Goal: Task Accomplishment & Management: Use online tool/utility

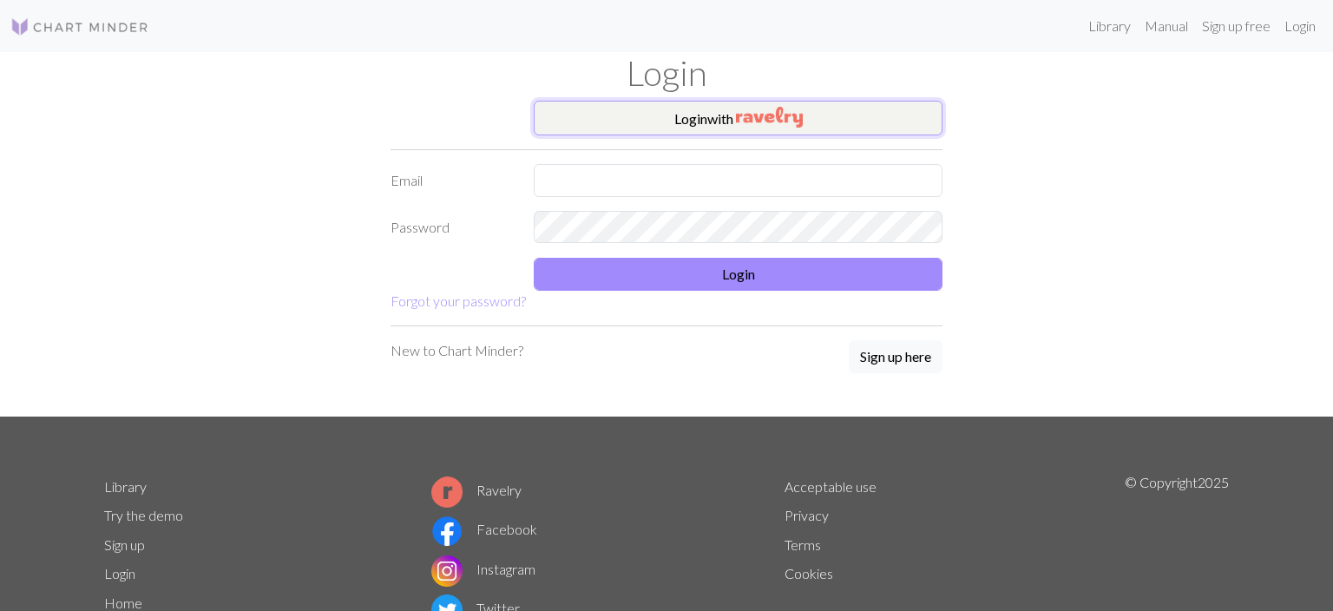
click at [675, 118] on button "Login with" at bounding box center [738, 118] width 409 height 35
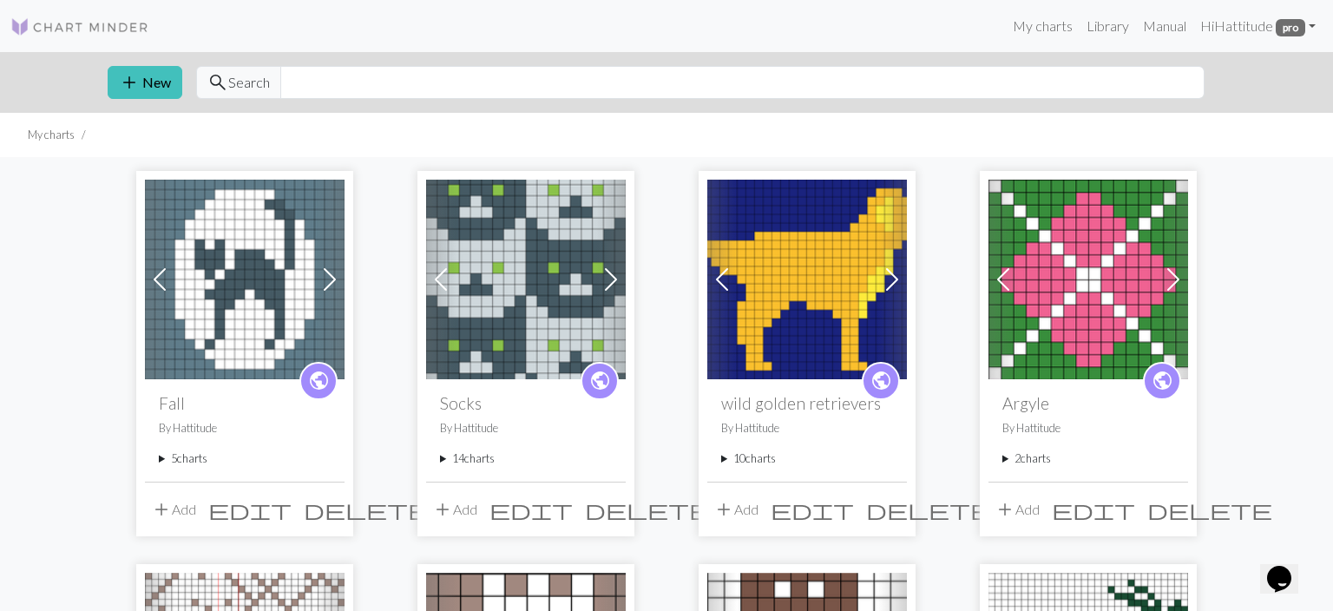
click at [449, 507] on span "add" at bounding box center [442, 509] width 21 height 24
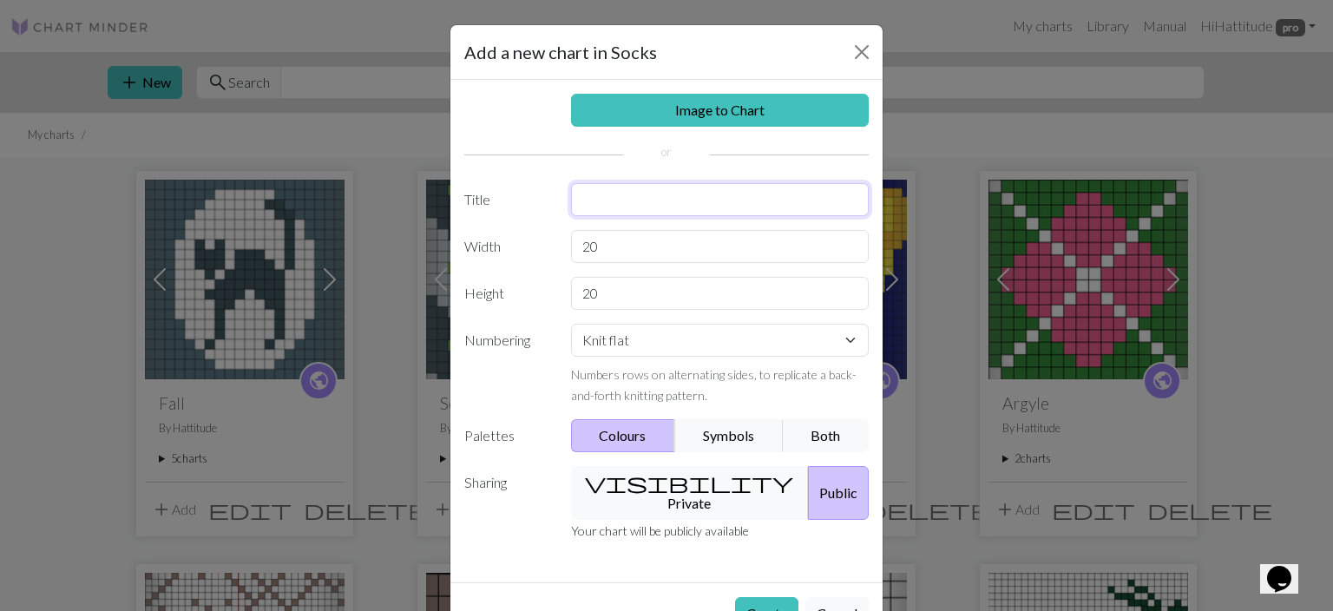
click at [613, 206] on input "text" at bounding box center [720, 199] width 299 height 33
type input "moo"
click at [610, 242] on input "20" at bounding box center [720, 246] width 299 height 33
type input "2"
type input "12"
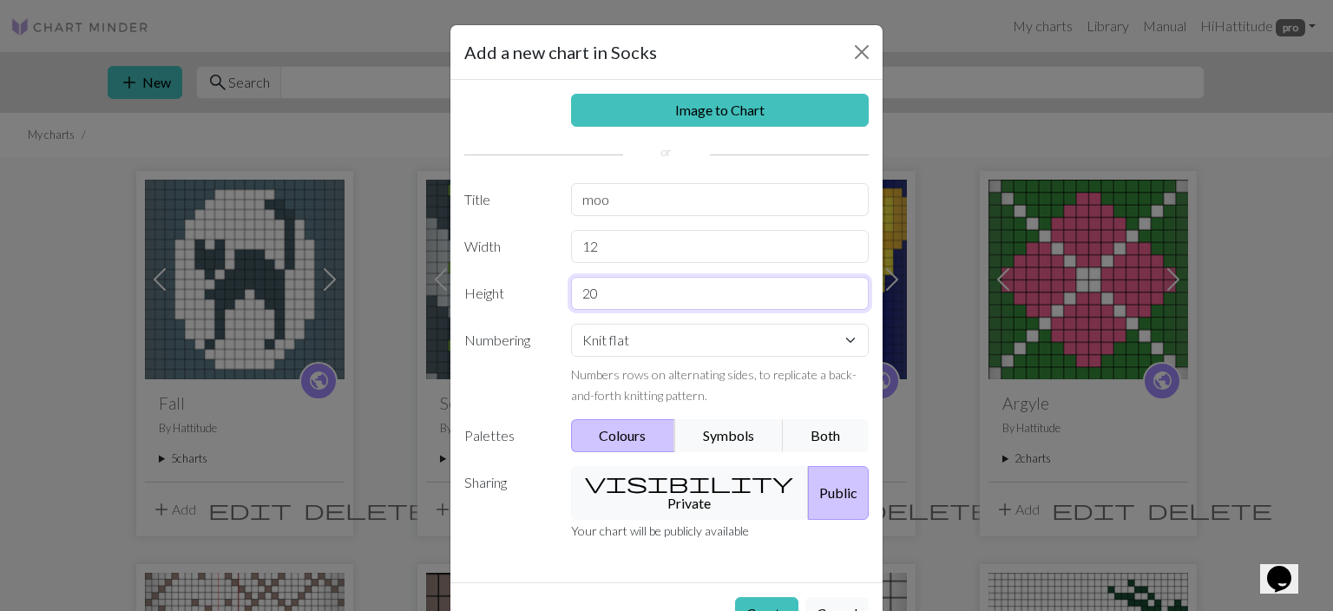
click at [607, 299] on input "20" at bounding box center [720, 293] width 299 height 33
type input "2"
type input "24"
click at [571, 324] on select "Knit flat Knit in the round Lace knitting Cross stitch" at bounding box center [720, 340] width 299 height 33
select select "round"
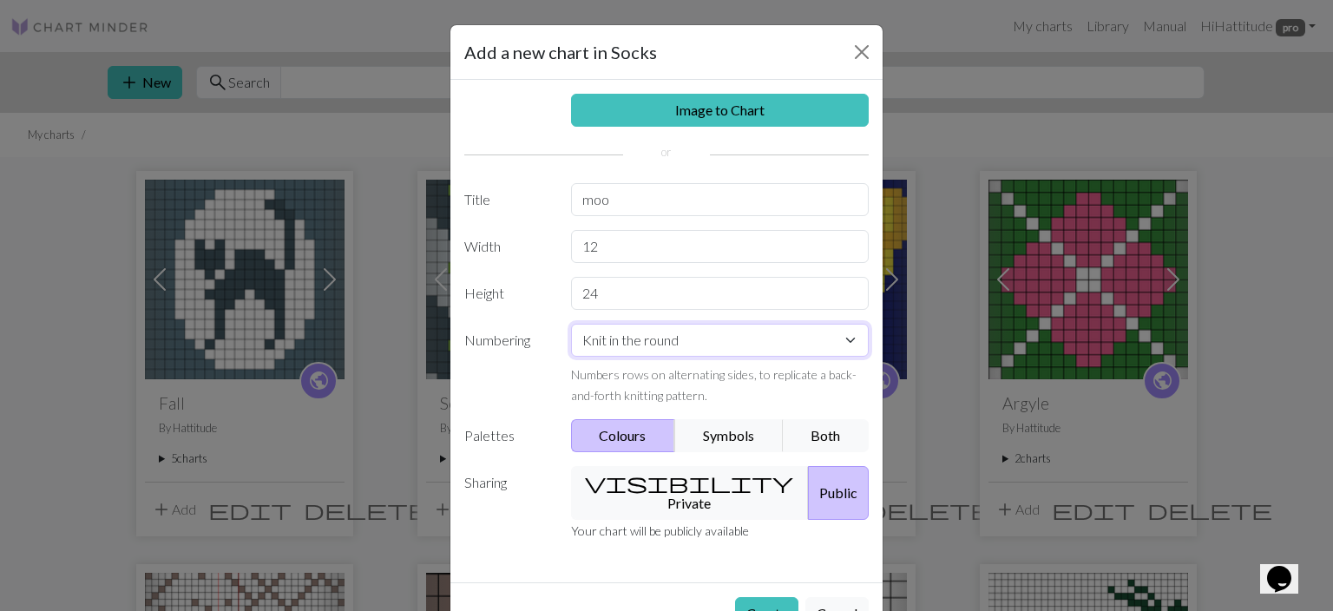
click option "Knit in the round" at bounding box center [0, 0] width 0 height 0
click at [671, 484] on button "visibility Private" at bounding box center [690, 493] width 239 height 54
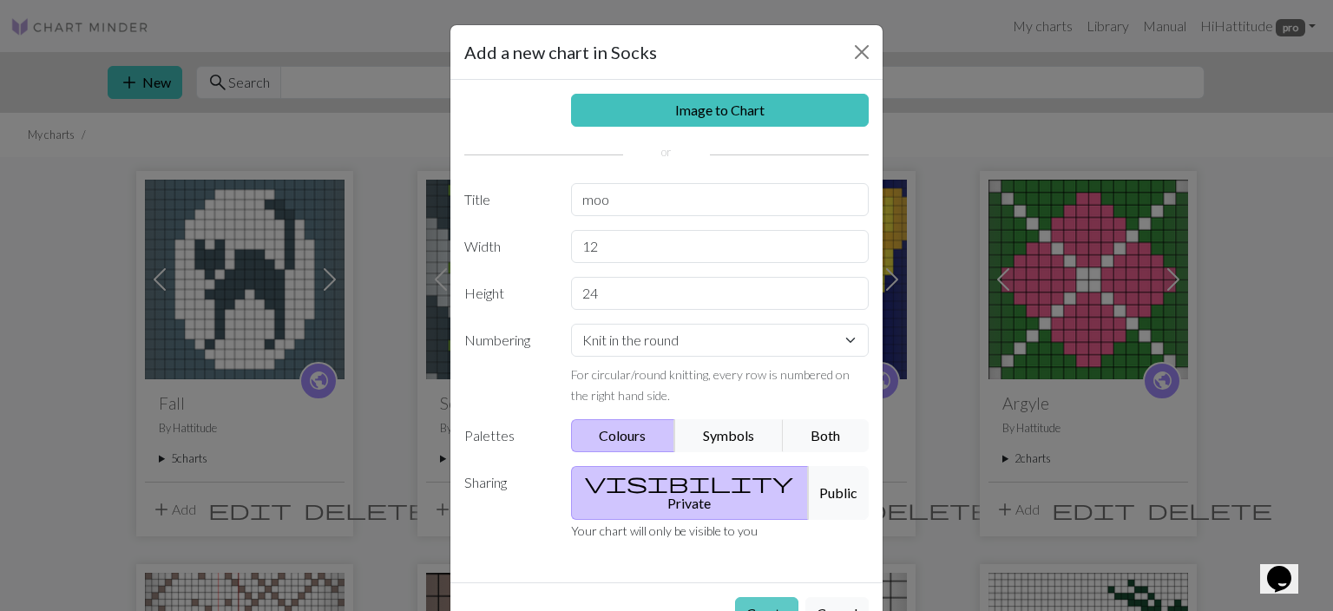
click at [777, 597] on button "Create" at bounding box center [766, 613] width 63 height 33
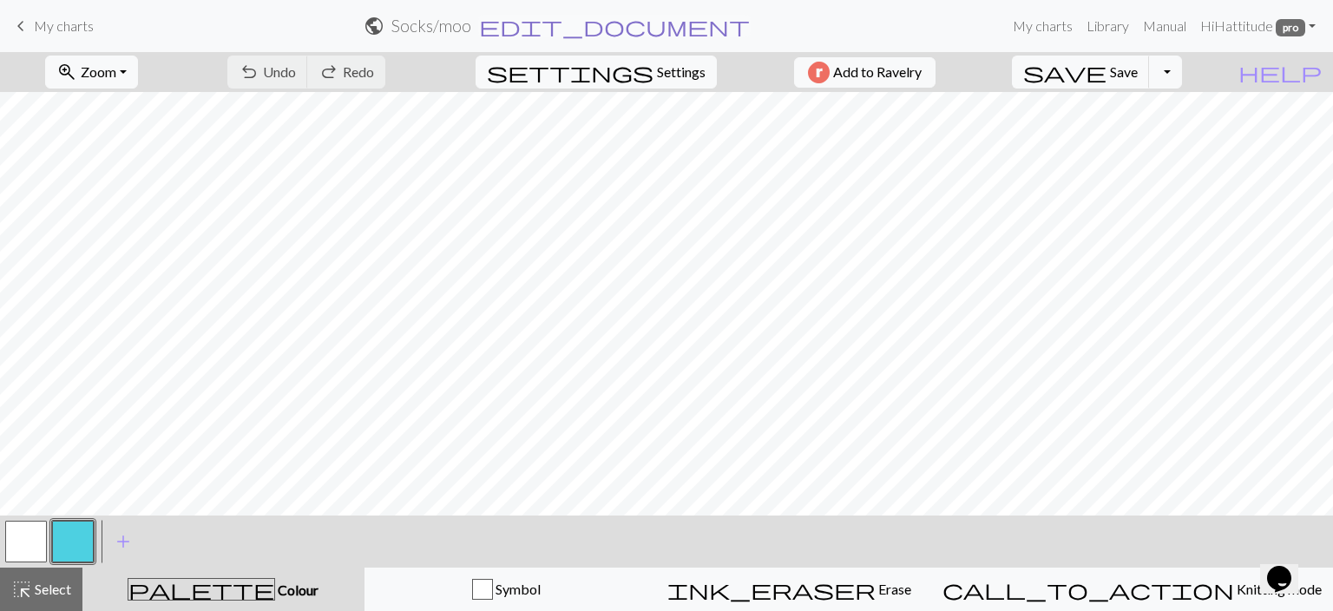
click at [617, 28] on span "edit_document" at bounding box center [614, 26] width 271 height 24
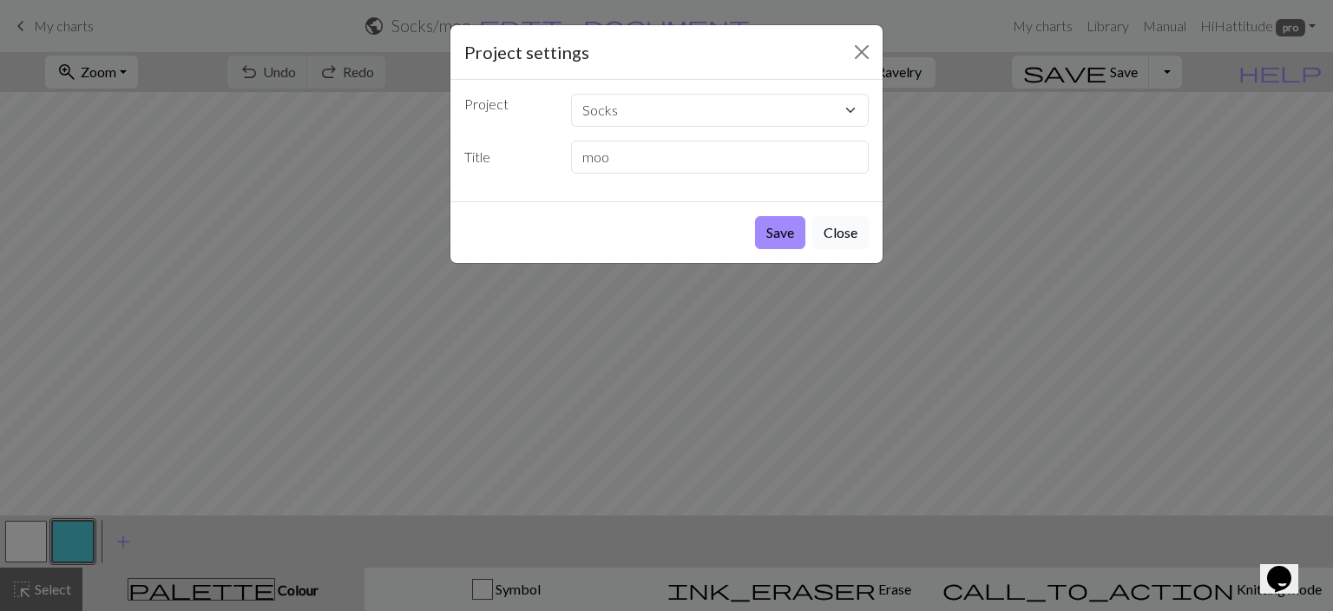
click at [833, 231] on button "Close" at bounding box center [840, 232] width 56 height 33
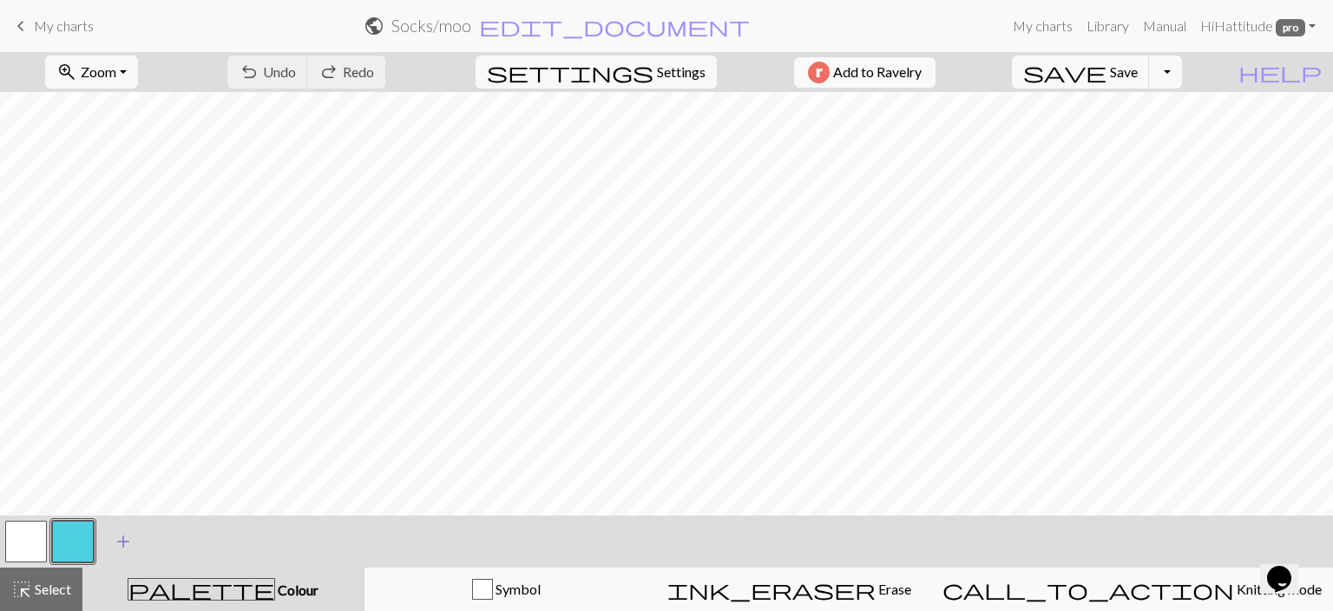
click at [127, 542] on span "add" at bounding box center [123, 541] width 21 height 24
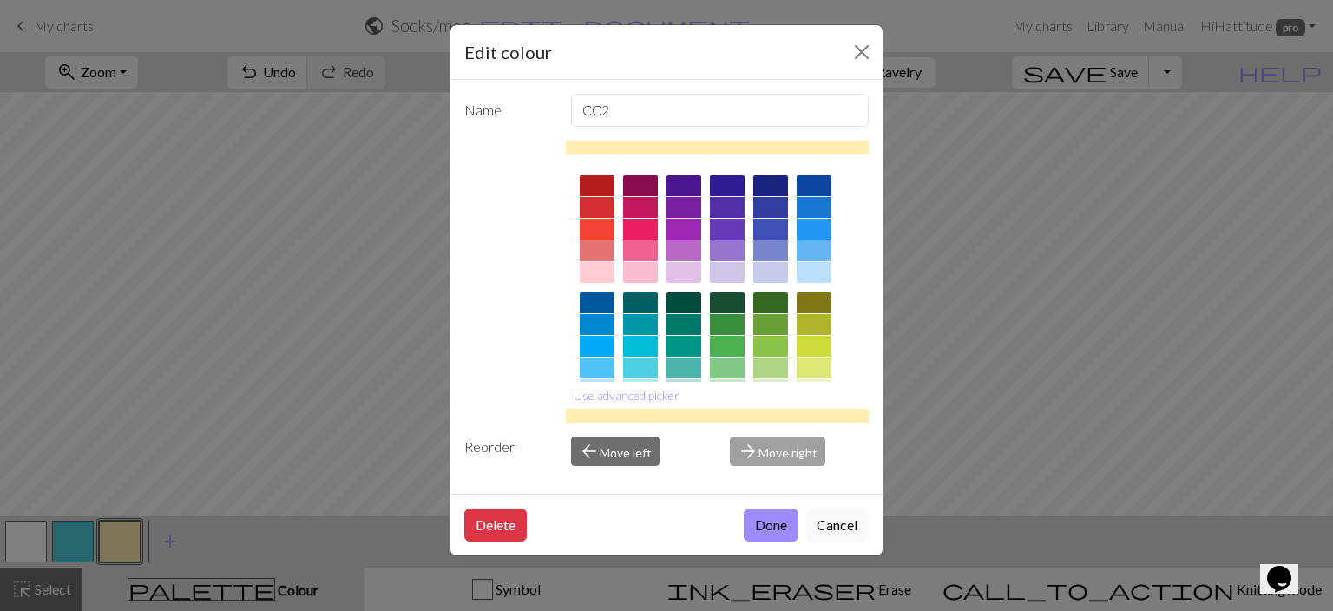
scroll to position [273, 0]
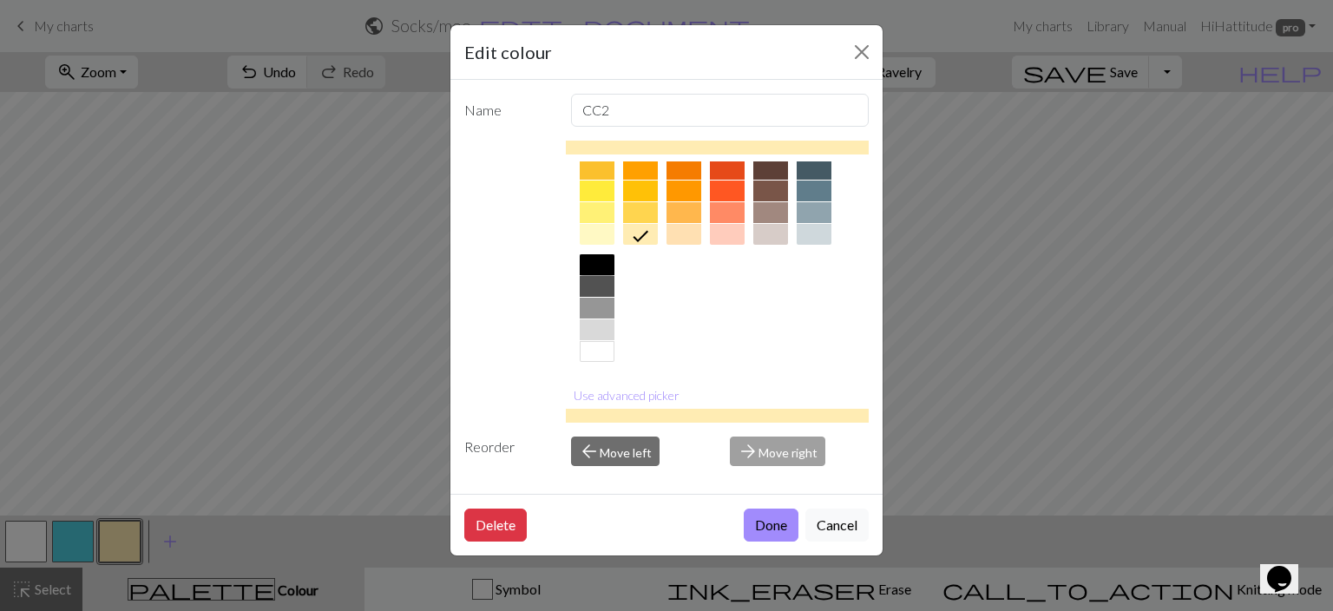
click at [592, 269] on div at bounding box center [597, 264] width 35 height 21
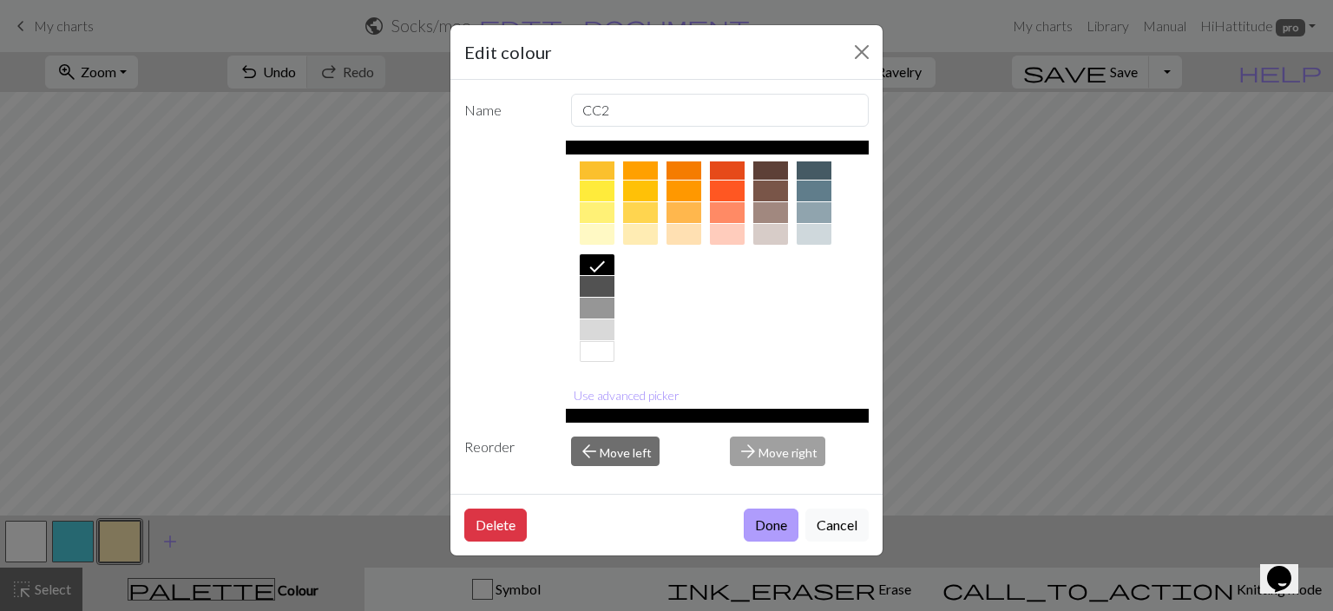
click at [765, 525] on button "Done" at bounding box center [771, 525] width 55 height 33
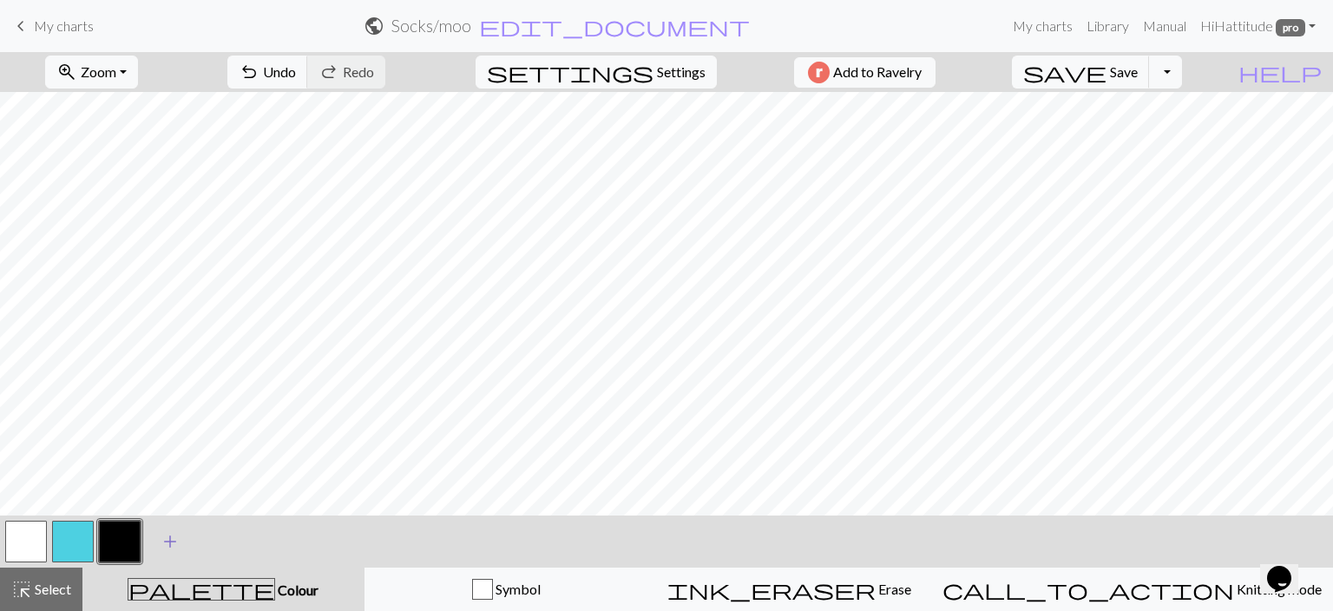
click at [168, 544] on span "add" at bounding box center [170, 541] width 21 height 24
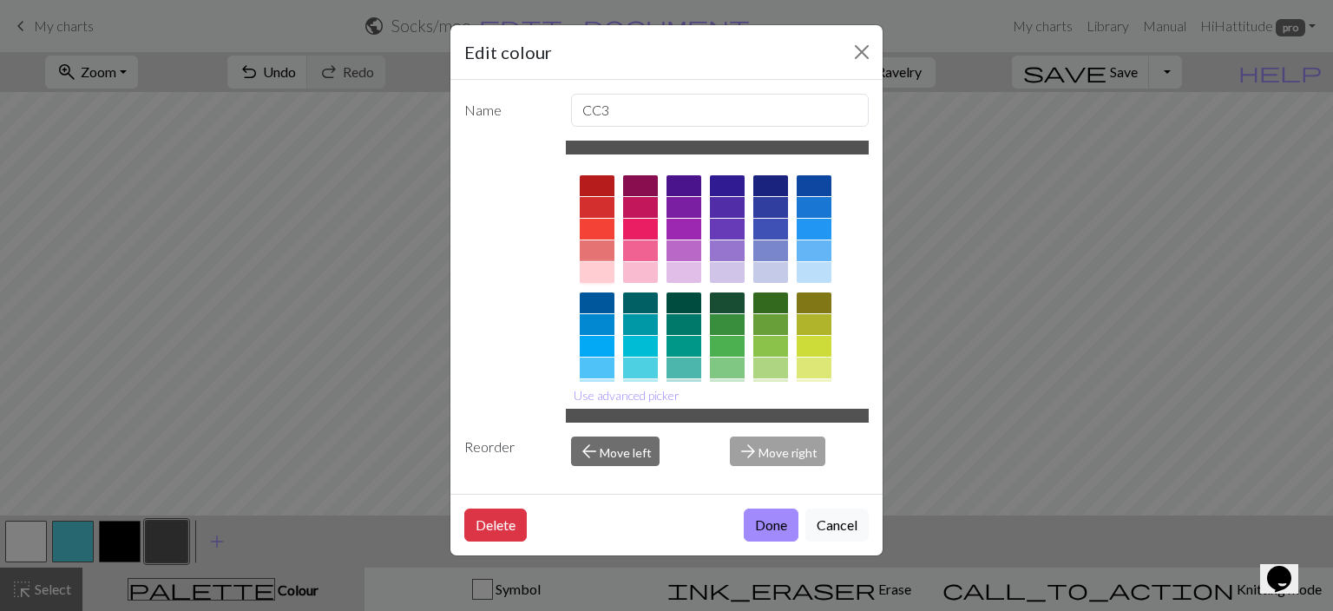
click at [595, 272] on div at bounding box center [597, 272] width 35 height 21
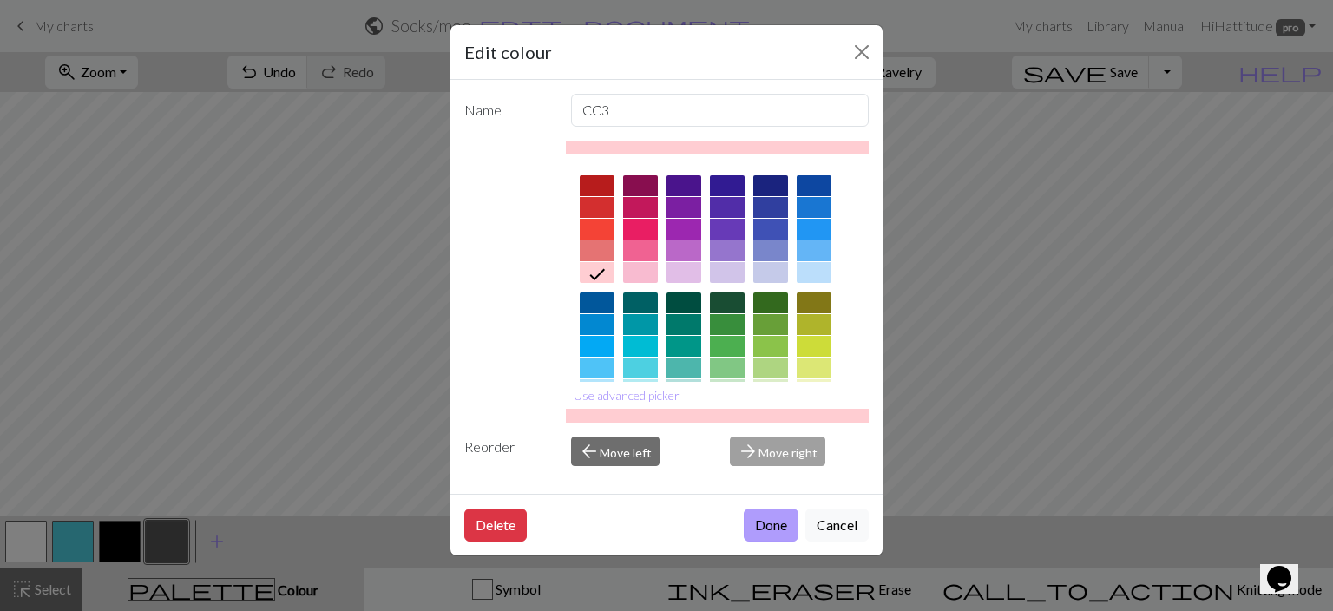
click at [764, 516] on button "Done" at bounding box center [771, 525] width 55 height 33
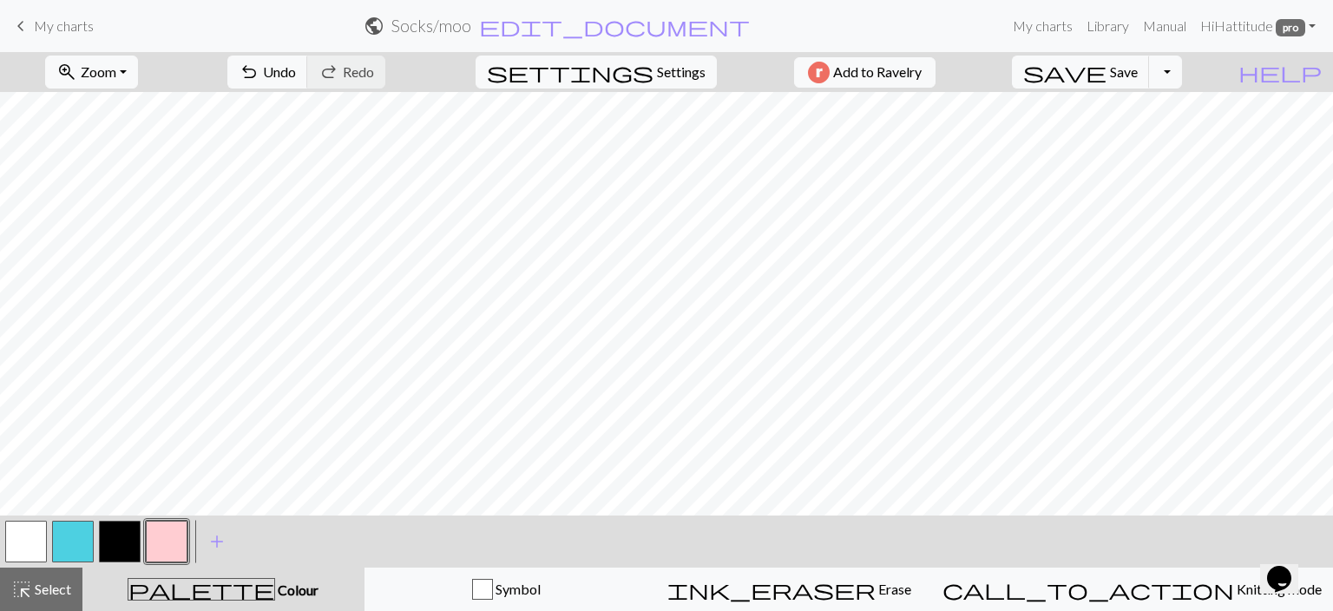
click at [112, 534] on button "button" at bounding box center [120, 542] width 42 height 42
click at [123, 540] on button "button" at bounding box center [120, 542] width 42 height 42
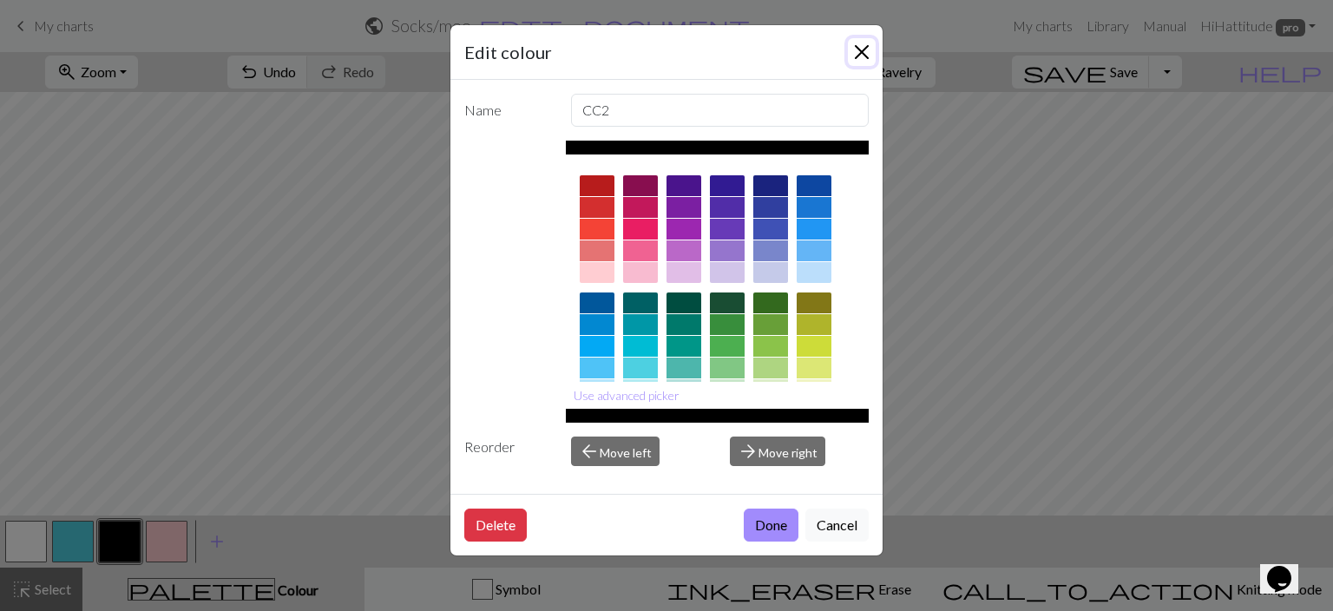
click at [856, 46] on button "Close" at bounding box center [862, 52] width 28 height 28
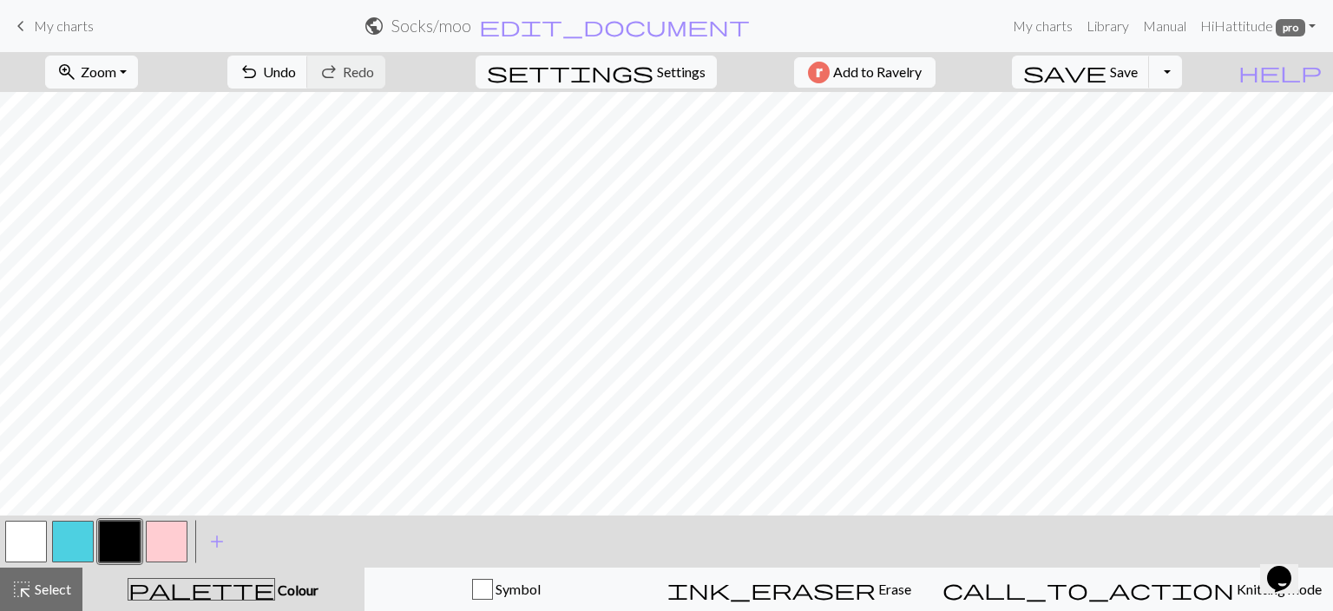
click at [122, 540] on button "button" at bounding box center [120, 542] width 42 height 42
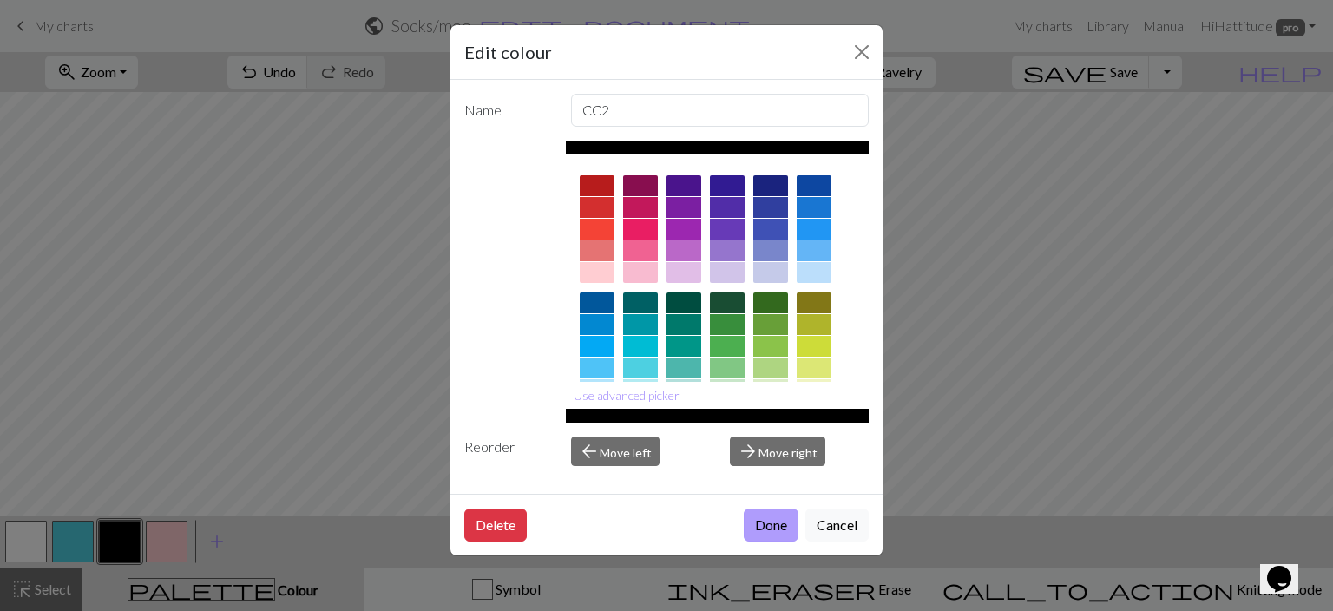
click at [772, 527] on button "Done" at bounding box center [771, 525] width 55 height 33
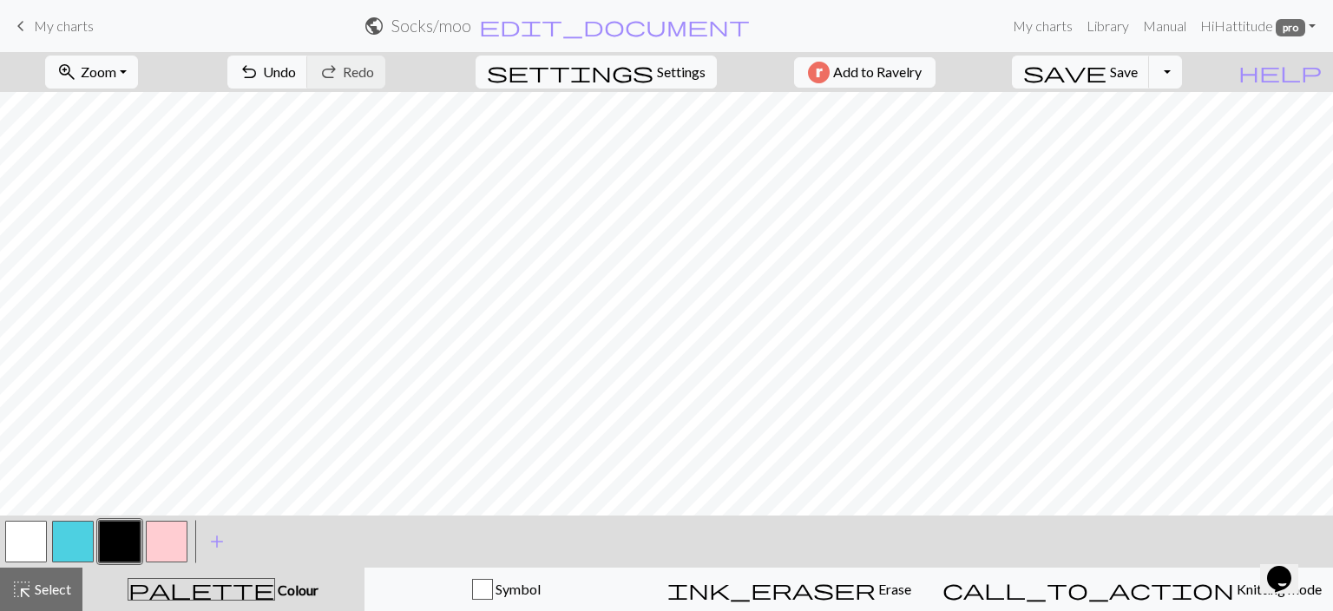
click at [151, 538] on button "button" at bounding box center [167, 542] width 42 height 42
click at [32, 546] on button "button" at bounding box center [26, 542] width 42 height 42
click at [66, 547] on button "button" at bounding box center [73, 542] width 42 height 42
click at [24, 536] on button "button" at bounding box center [26, 542] width 42 height 42
drag, startPoint x: 120, startPoint y: 536, endPoint x: 179, endPoint y: 519, distance: 61.5
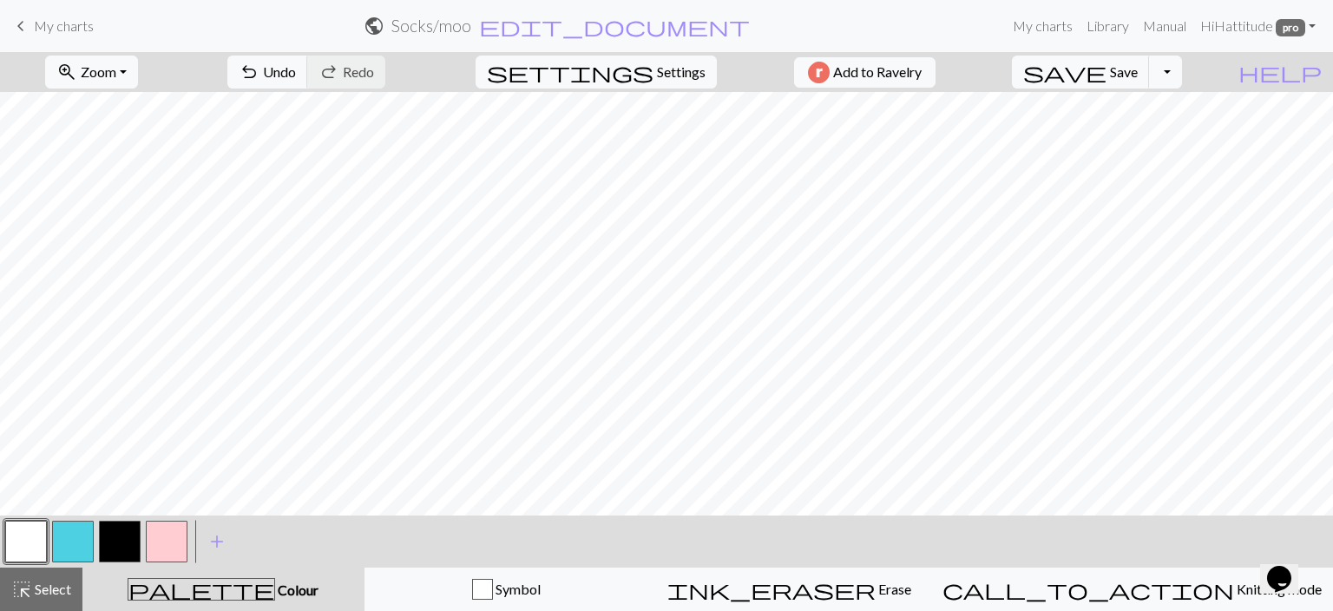
click at [120, 535] on button "button" at bounding box center [120, 542] width 42 height 42
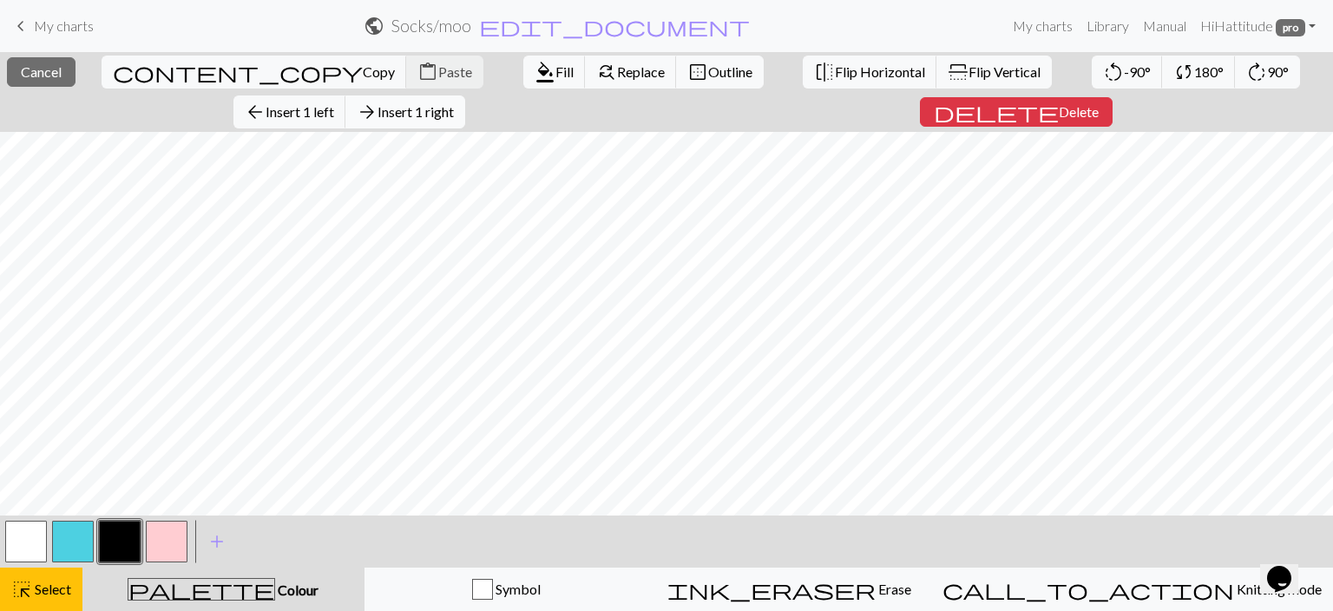
click at [434, 123] on button "arrow_forward Insert 1 right" at bounding box center [405, 111] width 120 height 33
click at [464, 123] on button "arrow_forward Insert 1 right" at bounding box center [405, 111] width 120 height 33
click at [1059, 110] on span "Delete" at bounding box center [1079, 111] width 40 height 16
click at [1059, 109] on span "Delete" at bounding box center [1079, 111] width 40 height 16
click at [337, 113] on span "Insert 1 above" at bounding box center [301, 111] width 85 height 16
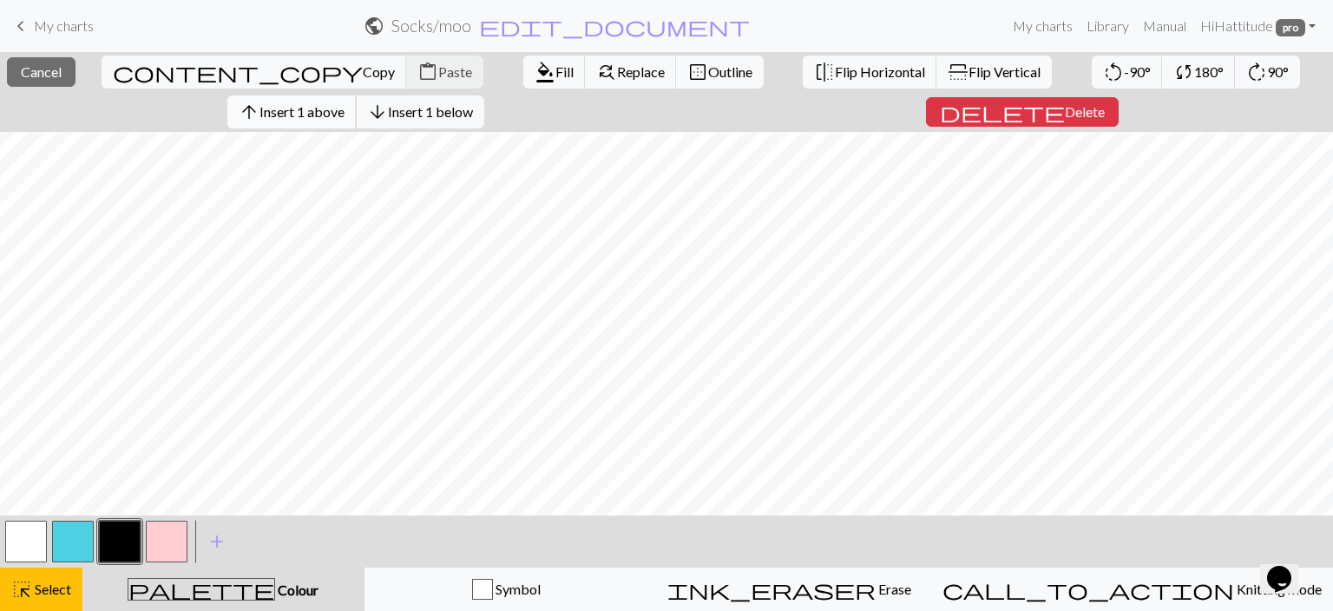
click at [299, 107] on span "Insert 1 above" at bounding box center [301, 111] width 85 height 16
click at [345, 120] on span "Insert 1 above" at bounding box center [301, 111] width 85 height 16
click at [355, 120] on button "arrow_upward Insert 1 above" at bounding box center [291, 111] width 129 height 33
click at [1065, 114] on span "Delete" at bounding box center [1085, 111] width 40 height 16
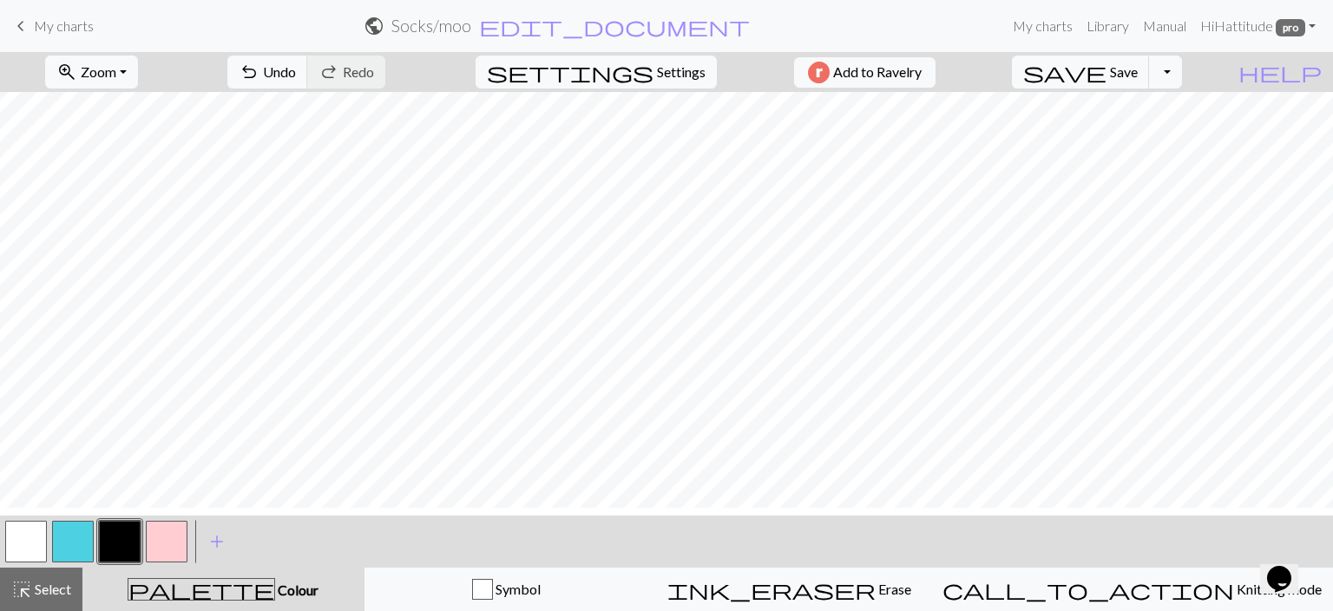
scroll to position [0, 0]
click at [123, 542] on button "button" at bounding box center [120, 542] width 42 height 42
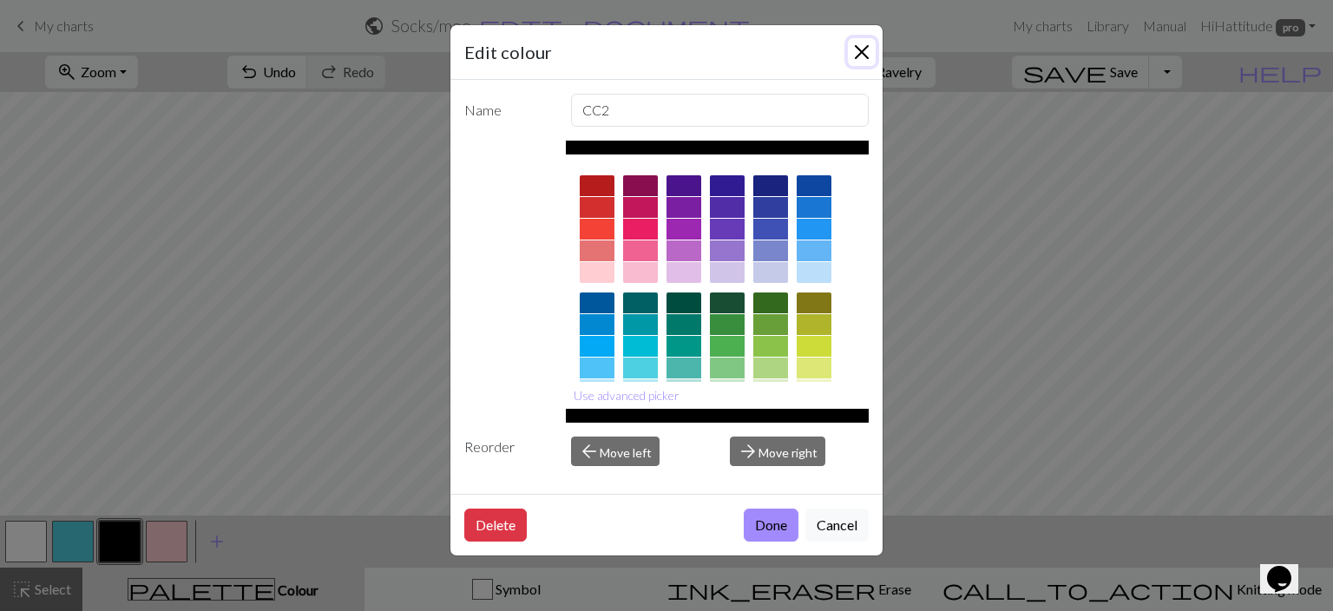
click at [857, 46] on button "Close" at bounding box center [862, 52] width 28 height 28
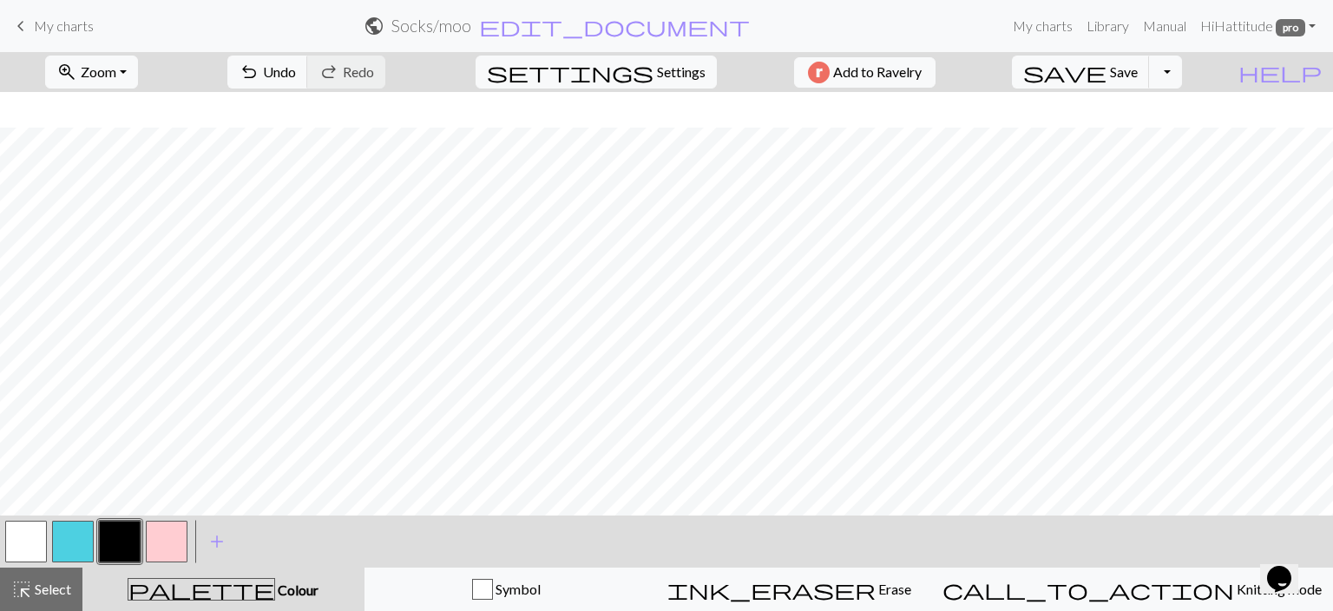
scroll to position [71, 0]
click at [296, 73] on span "Undo" at bounding box center [279, 71] width 33 height 16
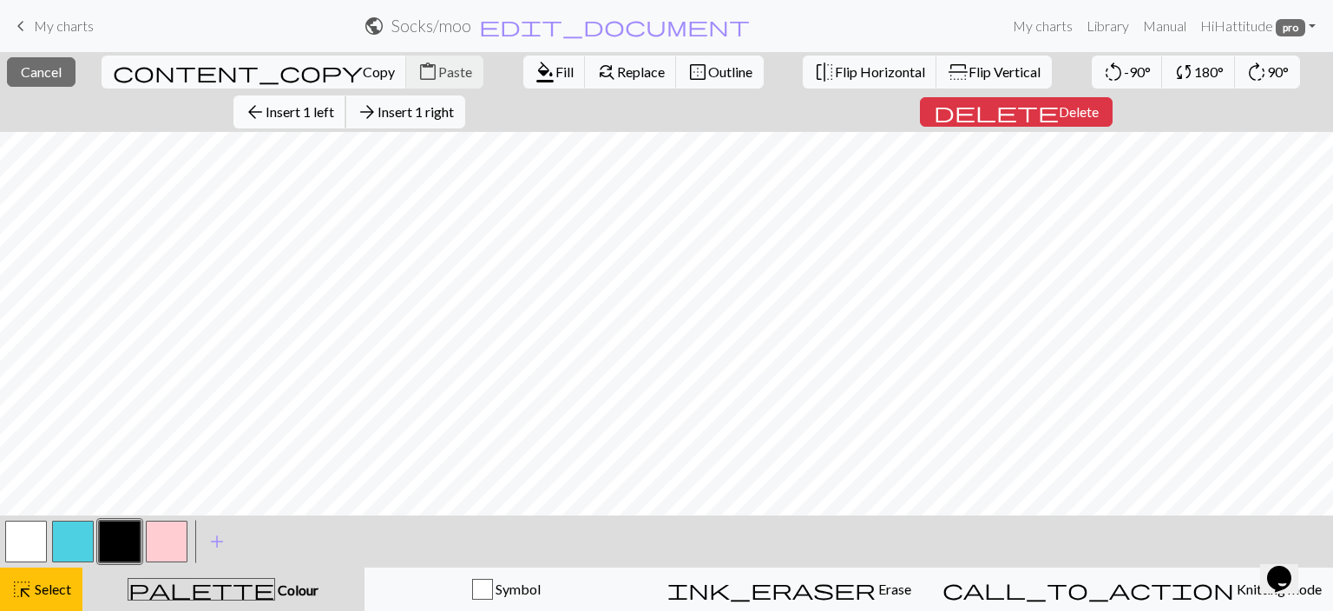
click at [266, 117] on span "arrow_back" at bounding box center [255, 112] width 21 height 24
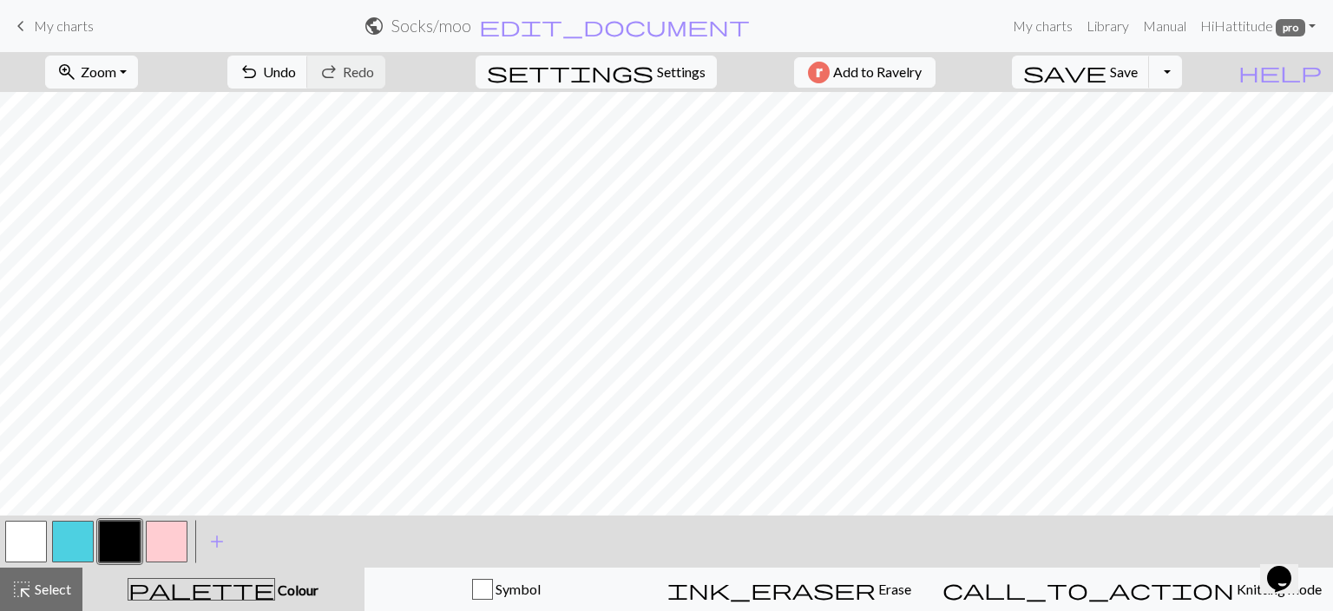
drag, startPoint x: 72, startPoint y: 542, endPoint x: 95, endPoint y: 516, distance: 35.0
click at [72, 540] on button "button" at bounding box center [73, 542] width 42 height 42
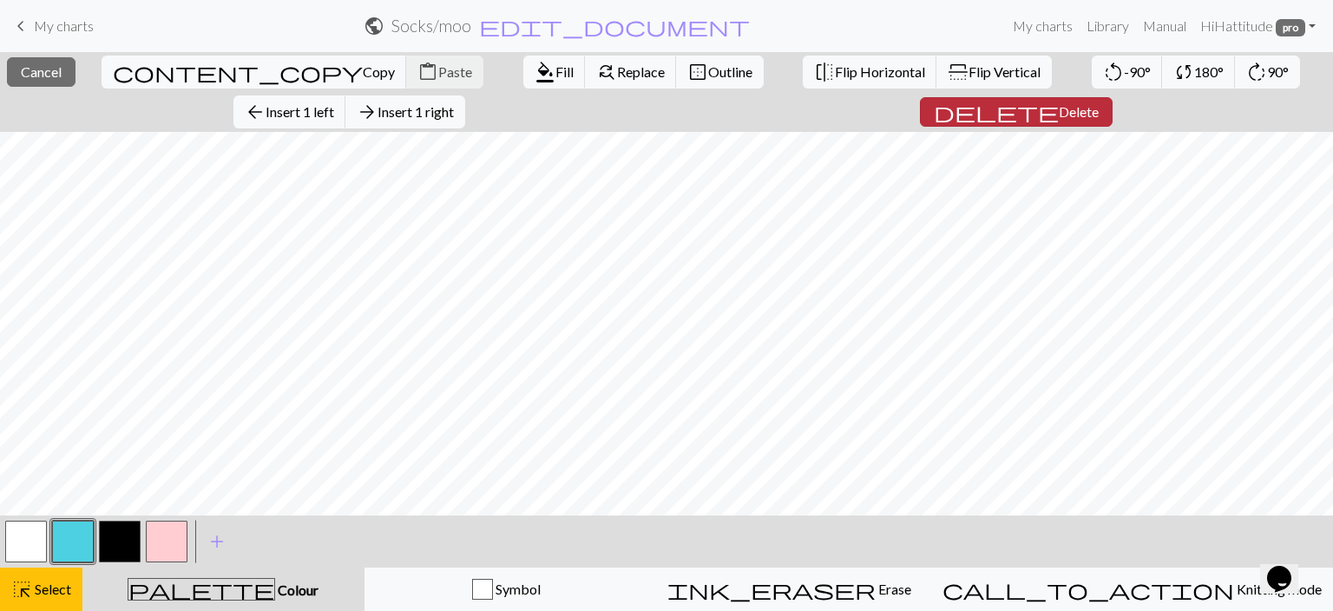
click at [1059, 106] on span "Delete" at bounding box center [1079, 111] width 40 height 16
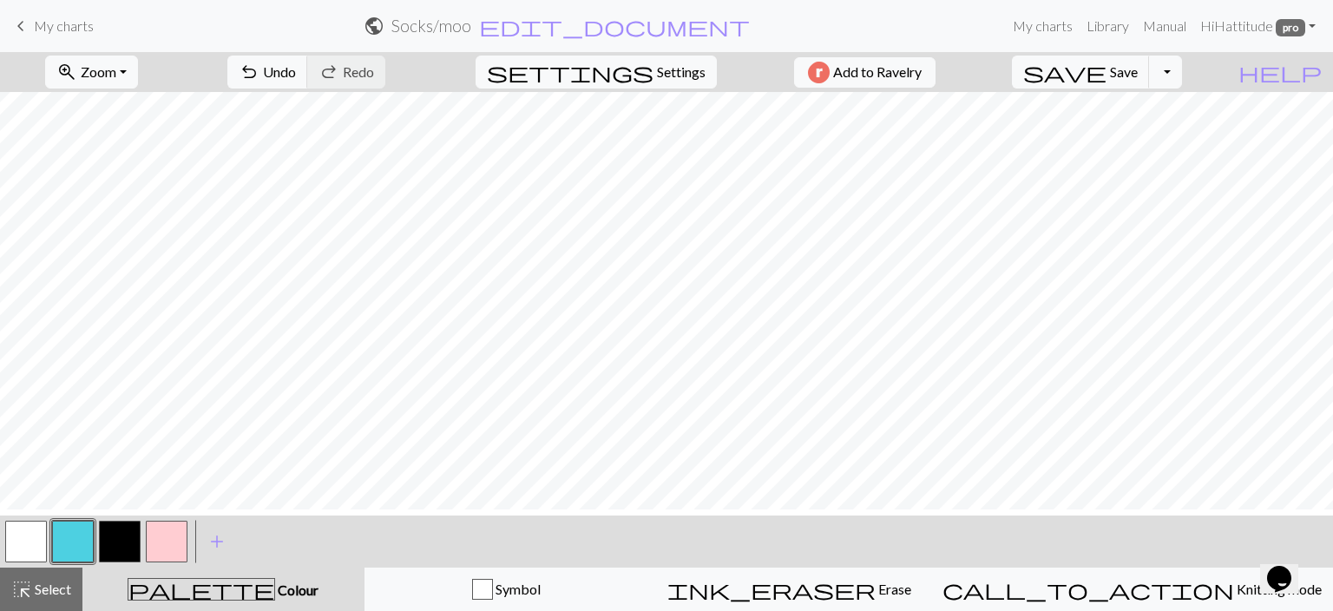
scroll to position [0, 0]
click at [77, 521] on button "button" at bounding box center [73, 542] width 42 height 42
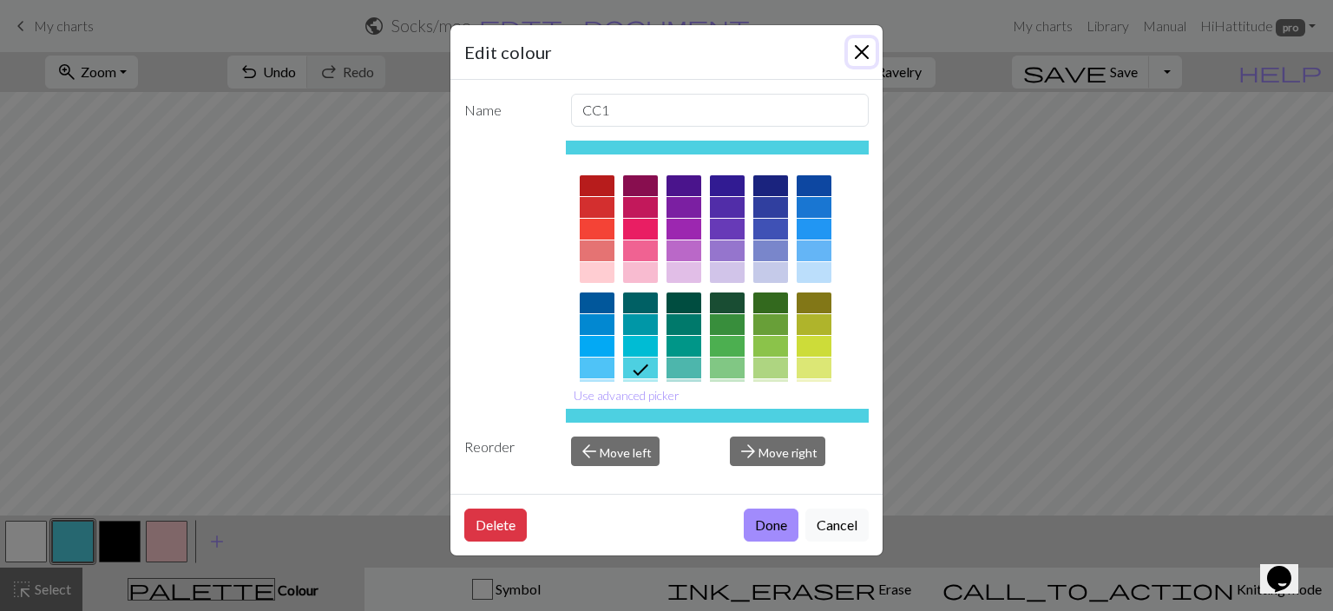
click at [852, 51] on button "Close" at bounding box center [862, 52] width 28 height 28
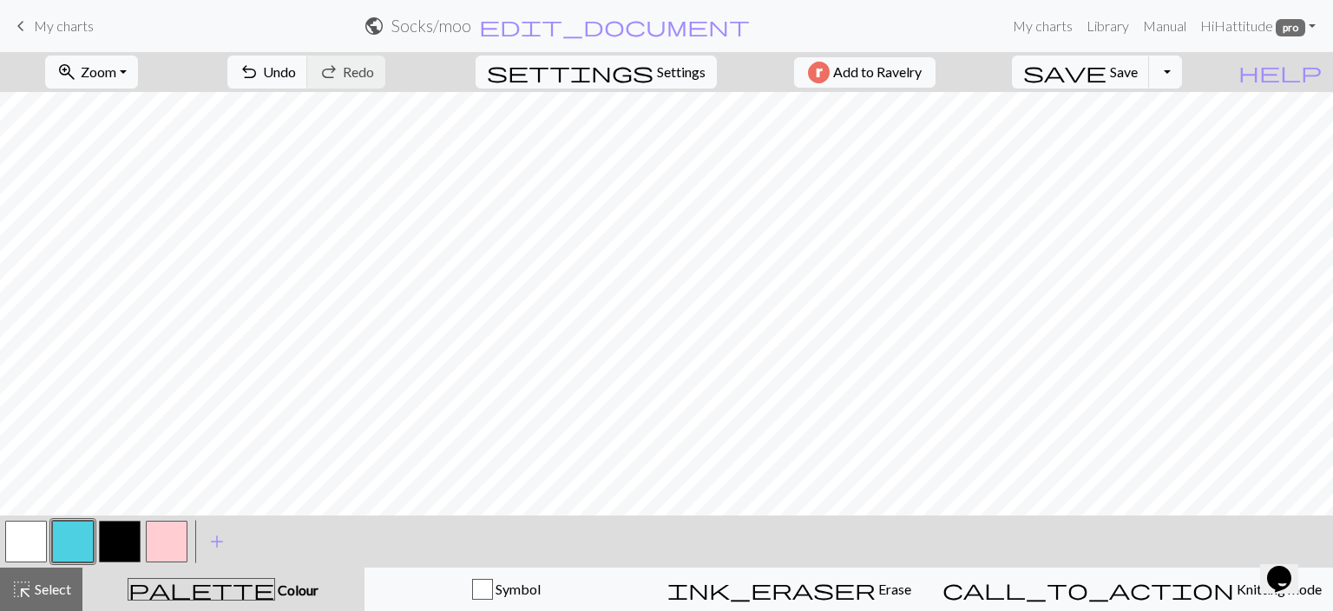
scroll to position [71, 0]
click at [115, 545] on button "button" at bounding box center [120, 542] width 42 height 42
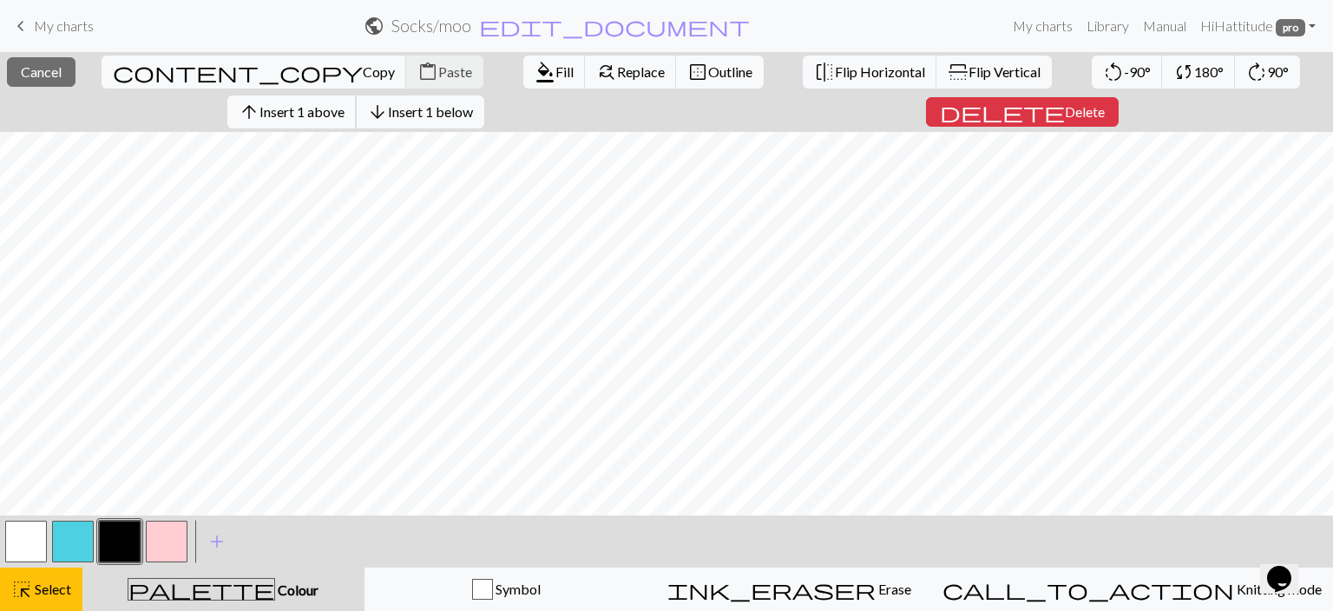
click at [345, 118] on span "Insert 1 above" at bounding box center [301, 111] width 85 height 16
click at [345, 119] on span "Insert 1 above" at bounding box center [301, 111] width 85 height 16
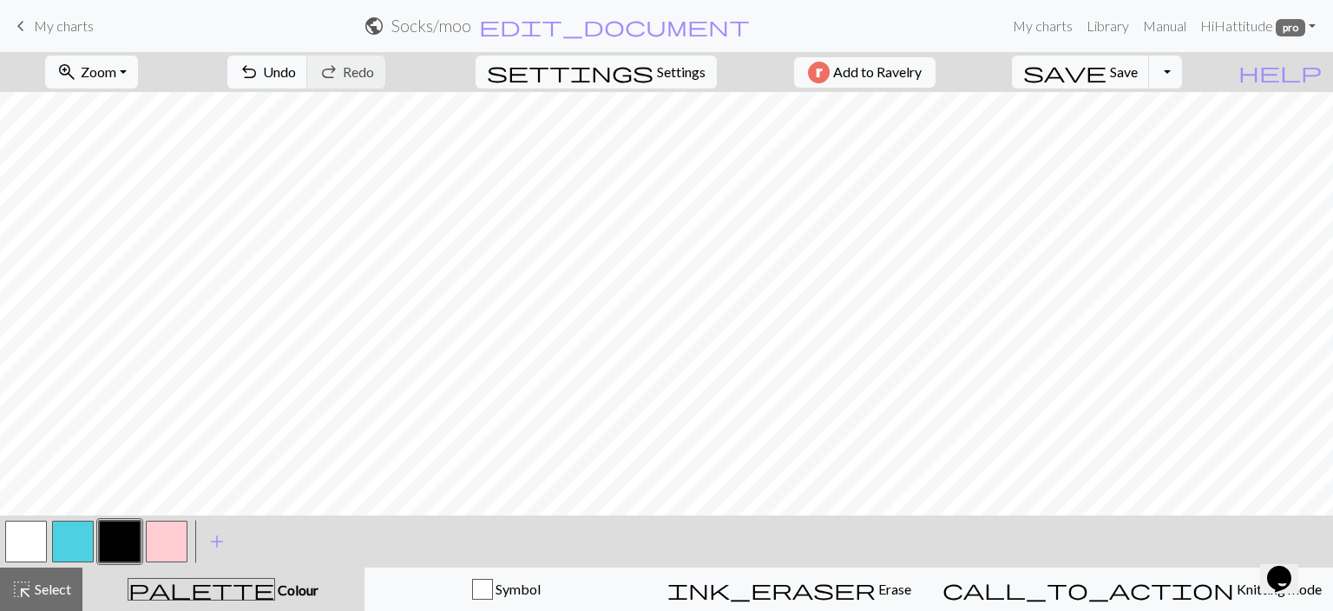
click at [100, 548] on button "button" at bounding box center [120, 542] width 42 height 42
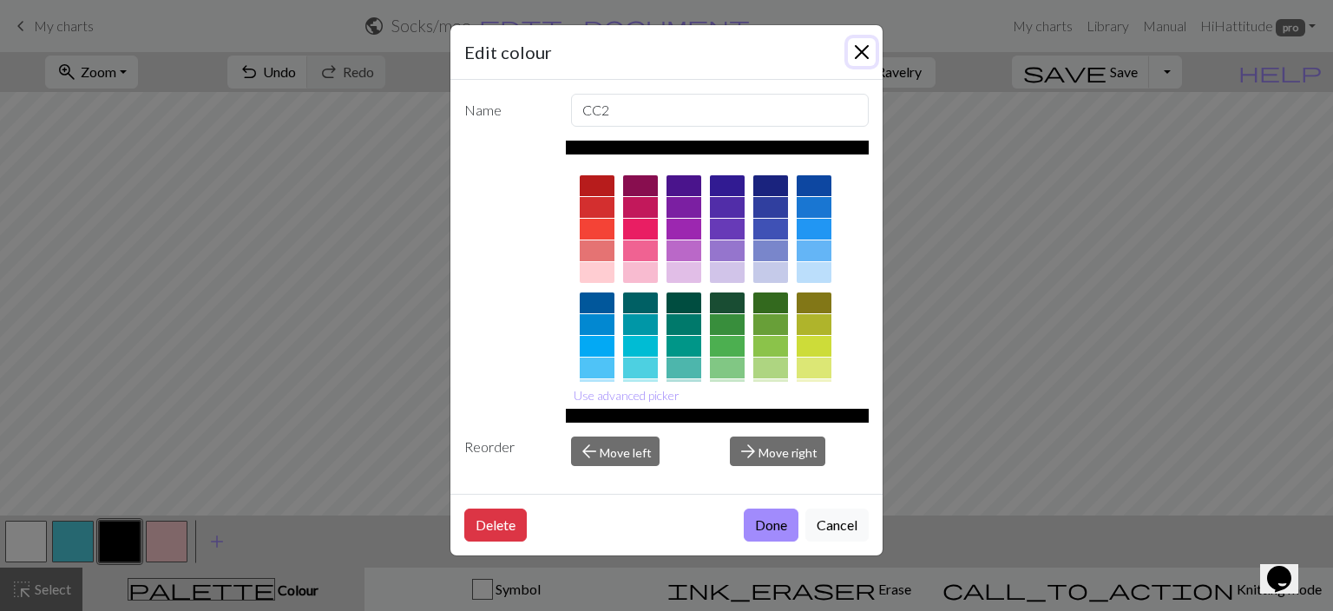
click at [852, 47] on button "Close" at bounding box center [862, 52] width 28 height 28
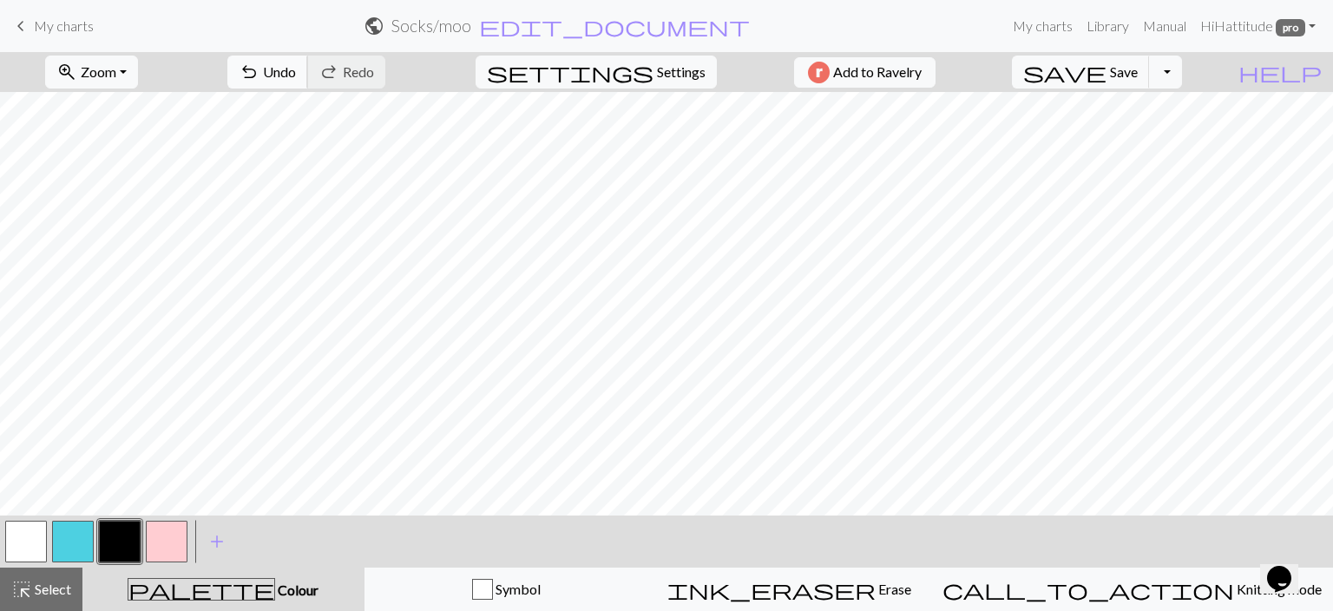
click at [259, 82] on span "undo" at bounding box center [249, 72] width 21 height 24
click at [81, 536] on button "button" at bounding box center [73, 542] width 42 height 42
click at [186, 540] on button "button" at bounding box center [167, 542] width 42 height 42
click at [23, 532] on button "button" at bounding box center [26, 542] width 42 height 42
click at [18, 532] on button "button" at bounding box center [26, 542] width 42 height 42
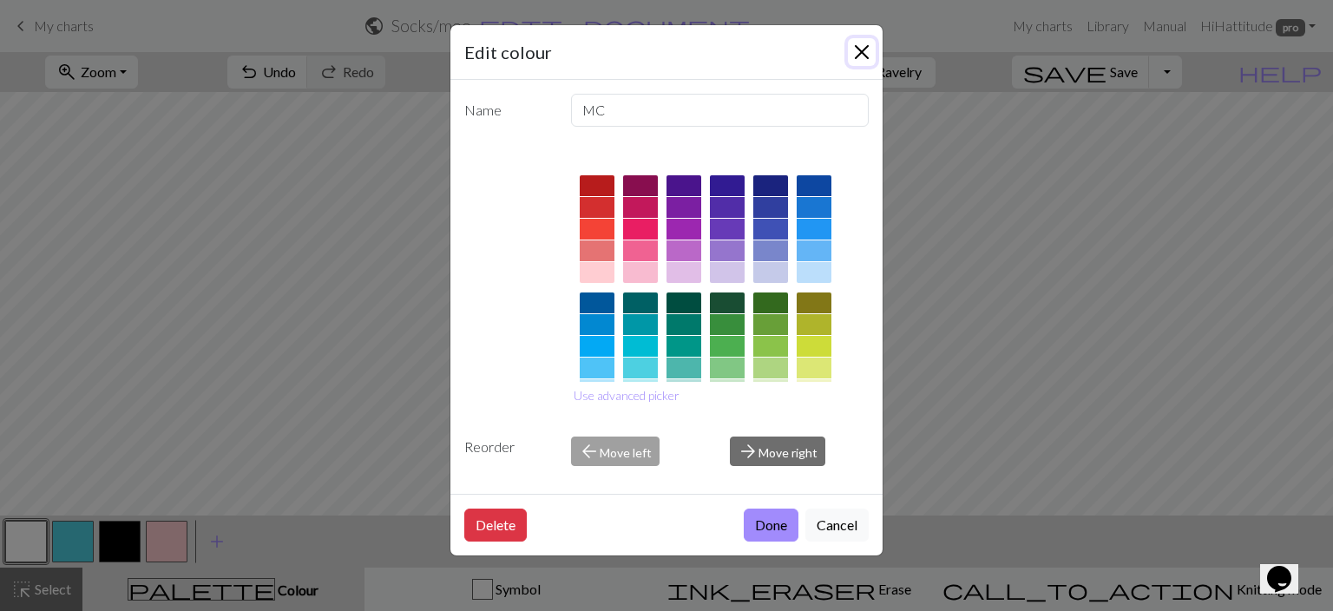
click at [849, 45] on button "Close" at bounding box center [862, 52] width 28 height 28
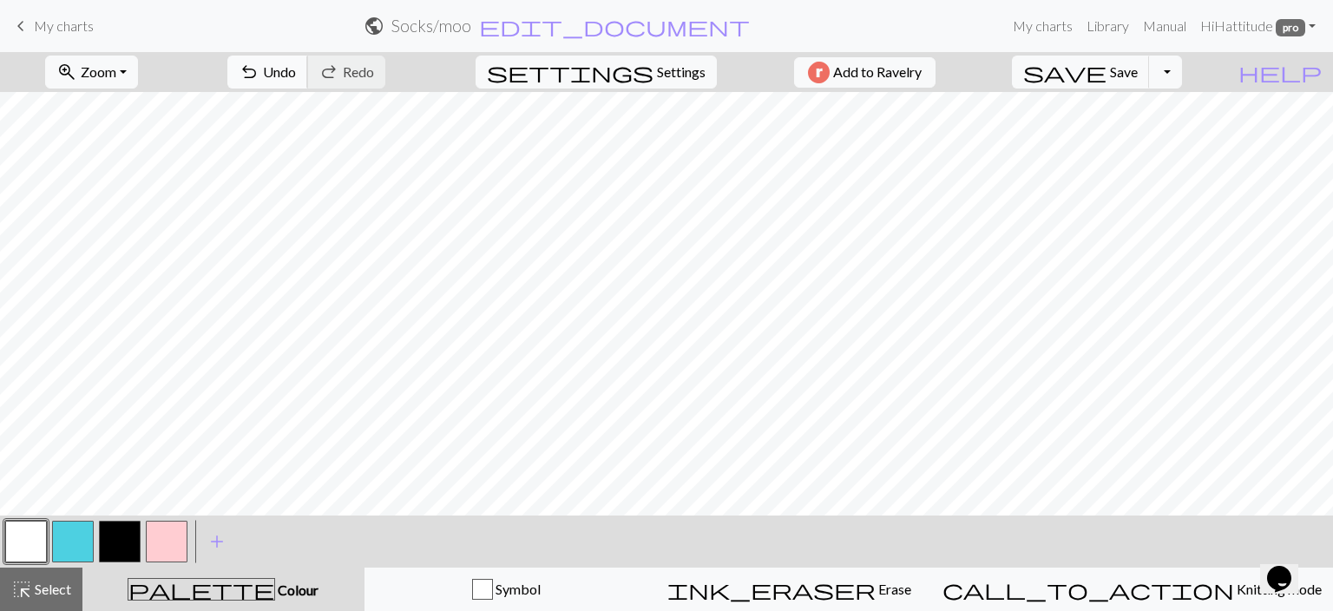
click at [296, 68] on span "Undo" at bounding box center [279, 71] width 33 height 16
click at [296, 66] on span "Undo" at bounding box center [279, 71] width 33 height 16
click at [117, 545] on button "button" at bounding box center [120, 542] width 42 height 42
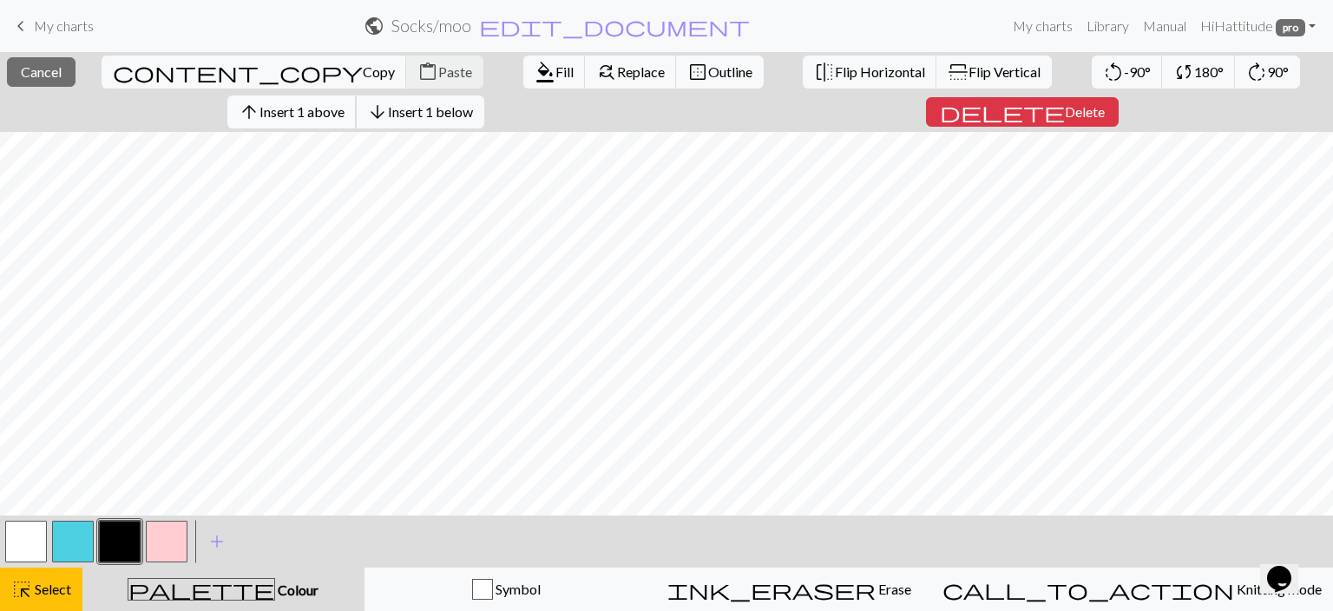
click at [325, 120] on span "Insert 1 above" at bounding box center [301, 111] width 85 height 16
click at [311, 113] on span "Insert 1 above" at bounding box center [301, 111] width 85 height 16
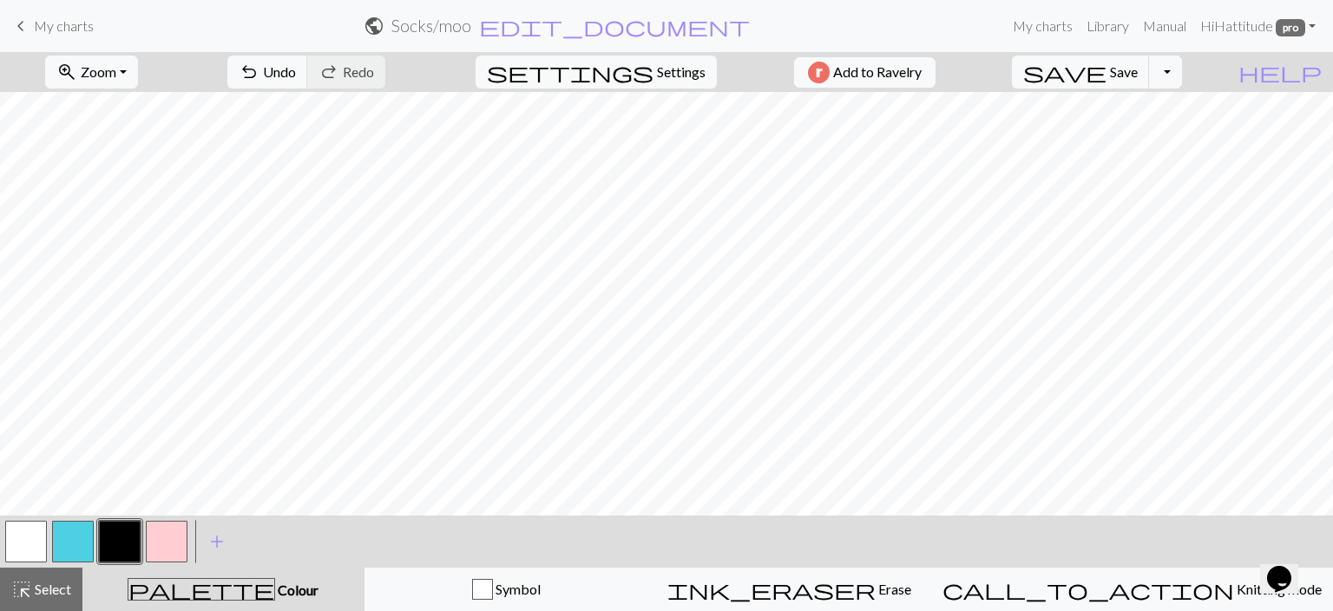
click at [81, 532] on button "button" at bounding box center [73, 542] width 42 height 42
click at [1138, 69] on span "Save" at bounding box center [1124, 71] width 28 height 16
click at [61, 543] on button "button" at bounding box center [73, 542] width 42 height 42
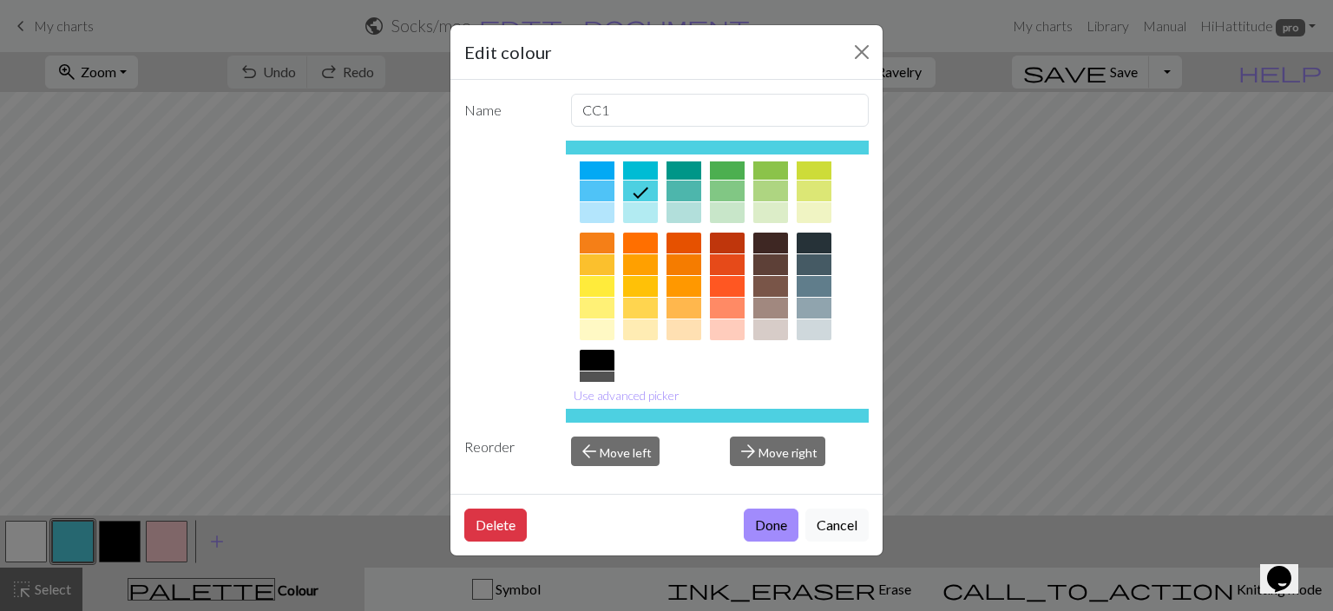
scroll to position [72, 0]
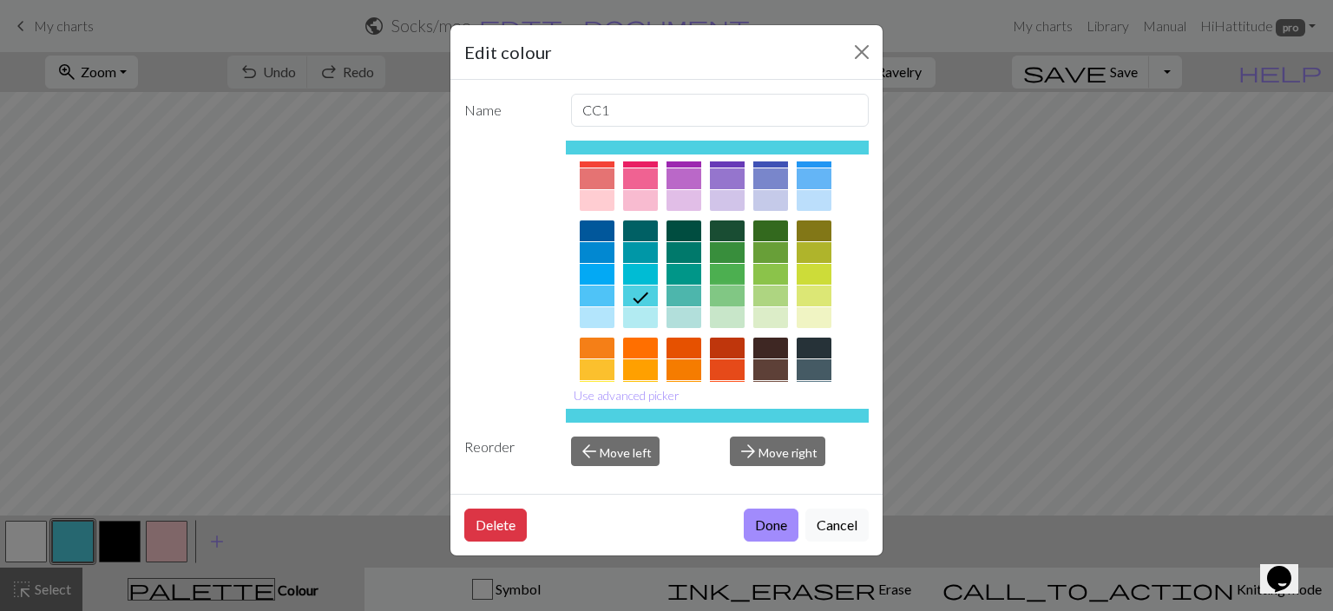
click at [717, 292] on div at bounding box center [727, 296] width 35 height 21
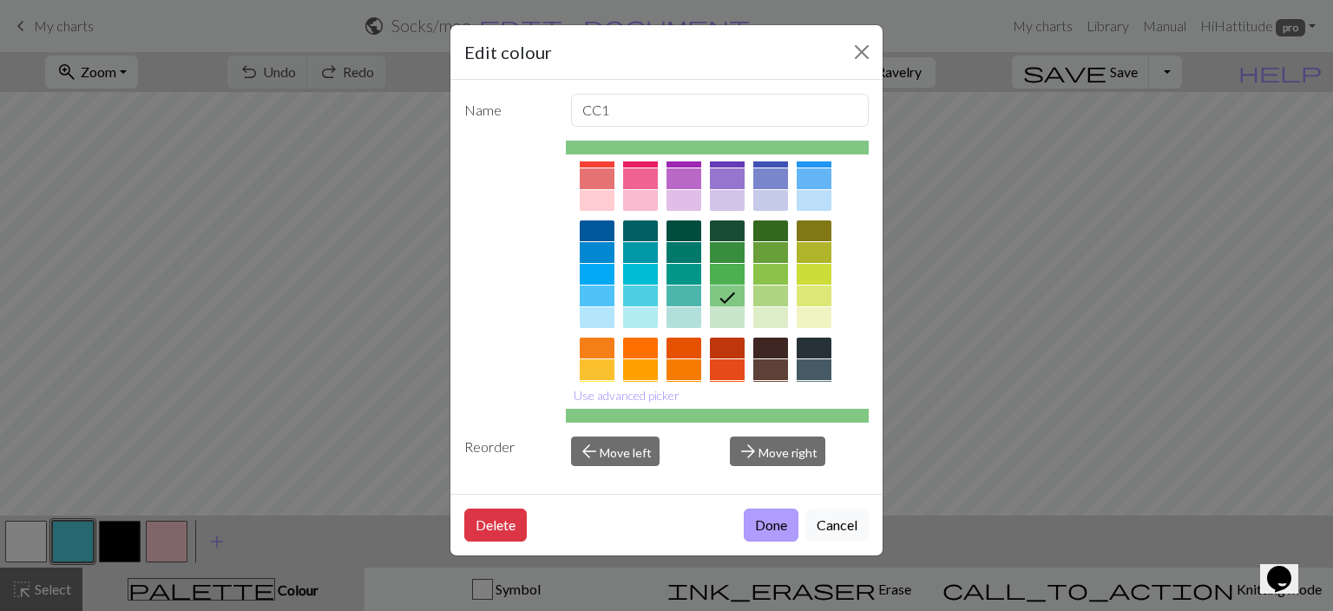
click at [759, 520] on button "Done" at bounding box center [771, 525] width 55 height 33
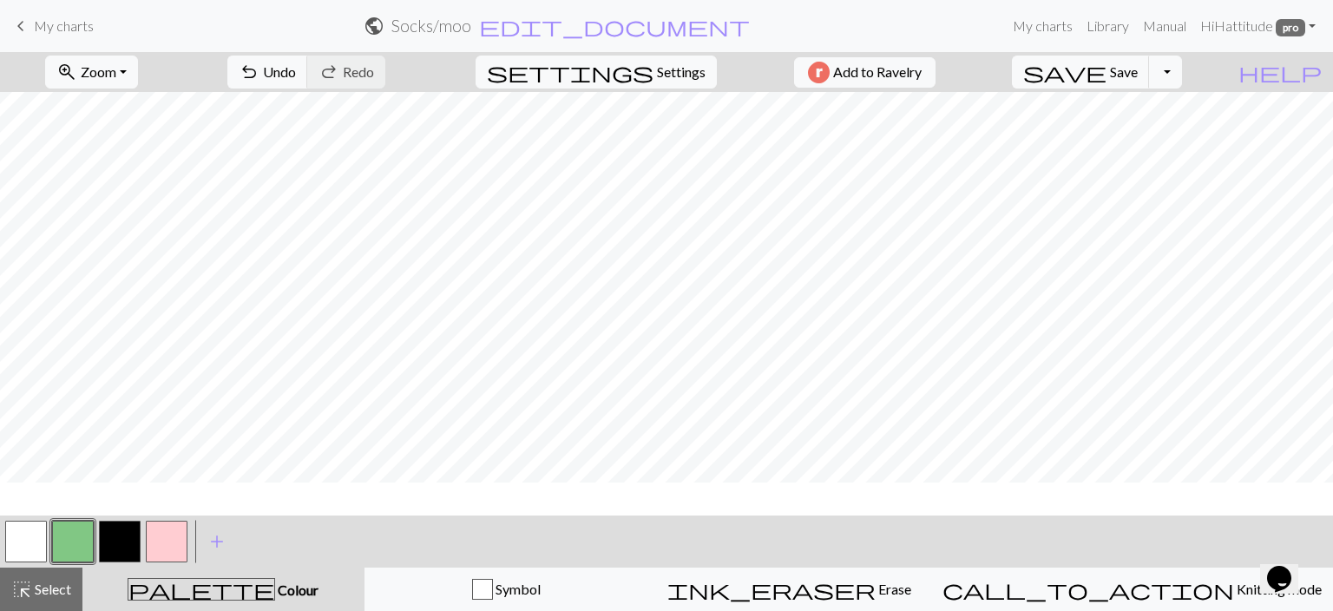
scroll to position [0, 0]
click at [1107, 75] on span "save" at bounding box center [1064, 72] width 83 height 24
click at [643, 75] on button "settings Settings" at bounding box center [596, 72] width 241 height 33
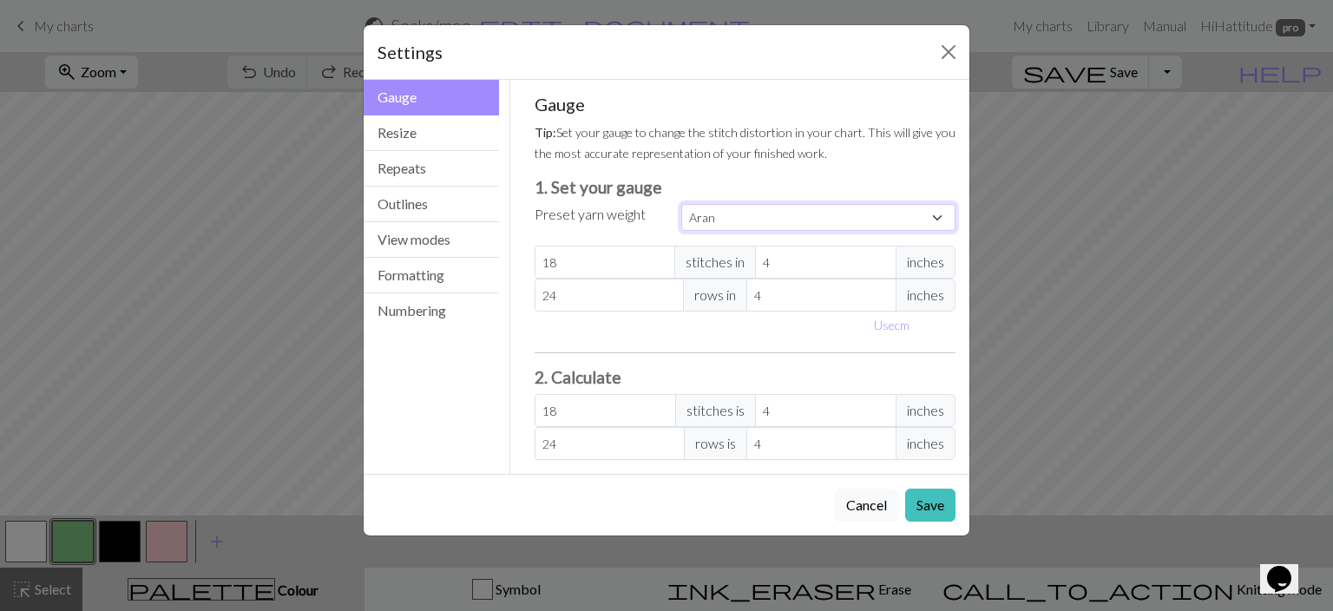
click at [681, 204] on select "Custom Square Lace Light Fingering Fingering Sport Double knit Worsted Aran Bul…" at bounding box center [818, 217] width 274 height 27
select select "fingering"
click option "Fingering" at bounding box center [0, 0] width 0 height 0
type input "28"
type input "36"
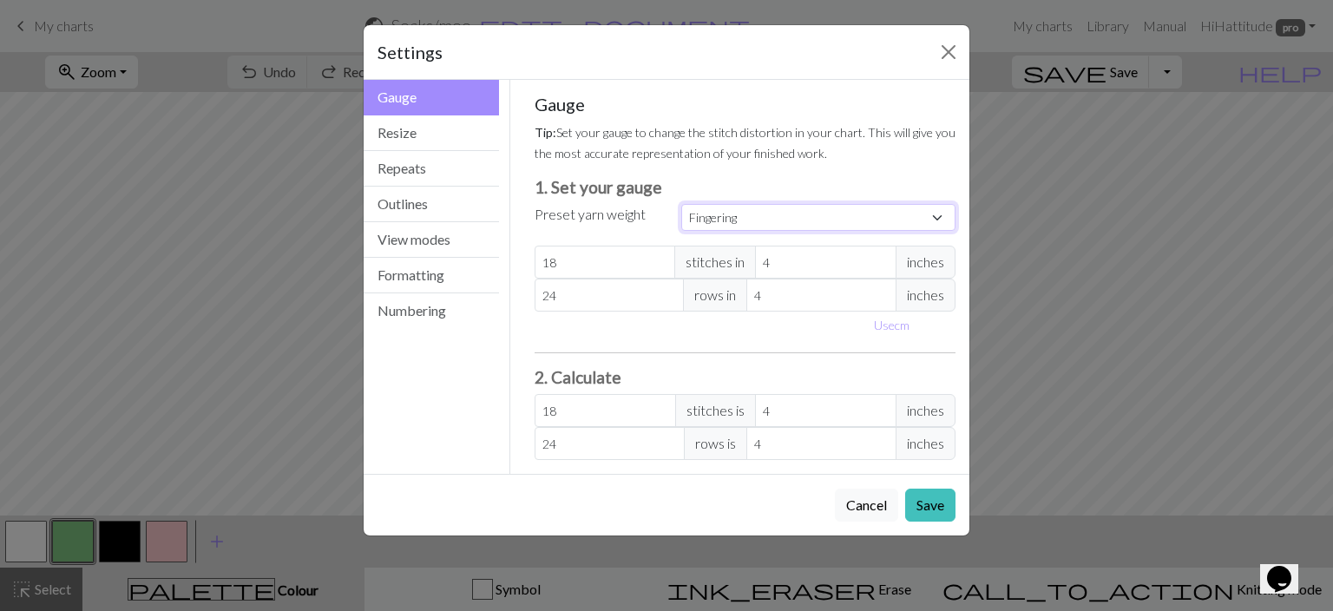
type input "28"
type input "36"
click at [926, 502] on button "Save" at bounding box center [930, 505] width 50 height 33
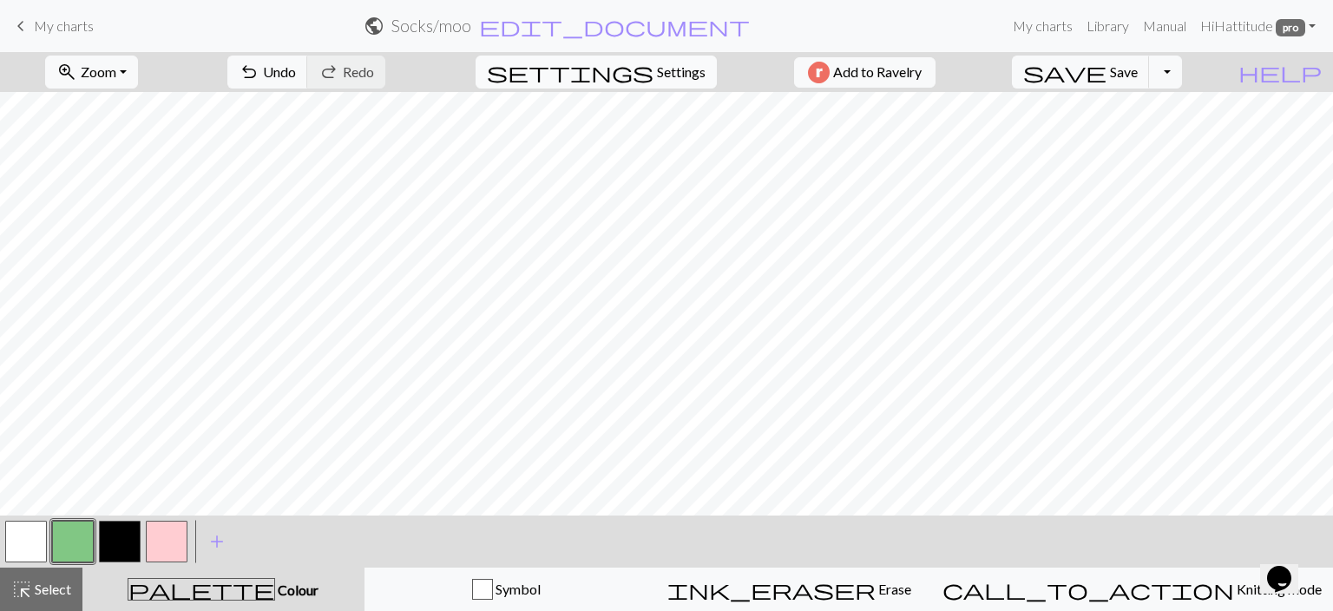
click at [660, 74] on span "Settings" at bounding box center [681, 72] width 49 height 21
select select "fingering"
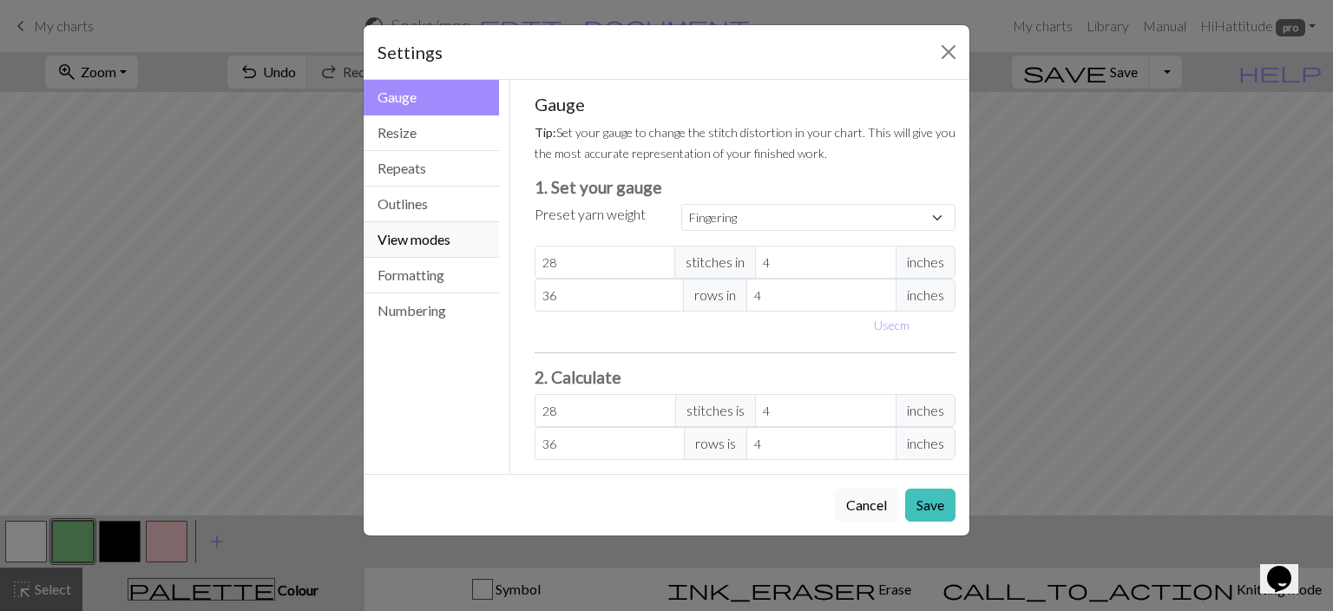
click at [404, 241] on button "View modes" at bounding box center [431, 240] width 135 height 36
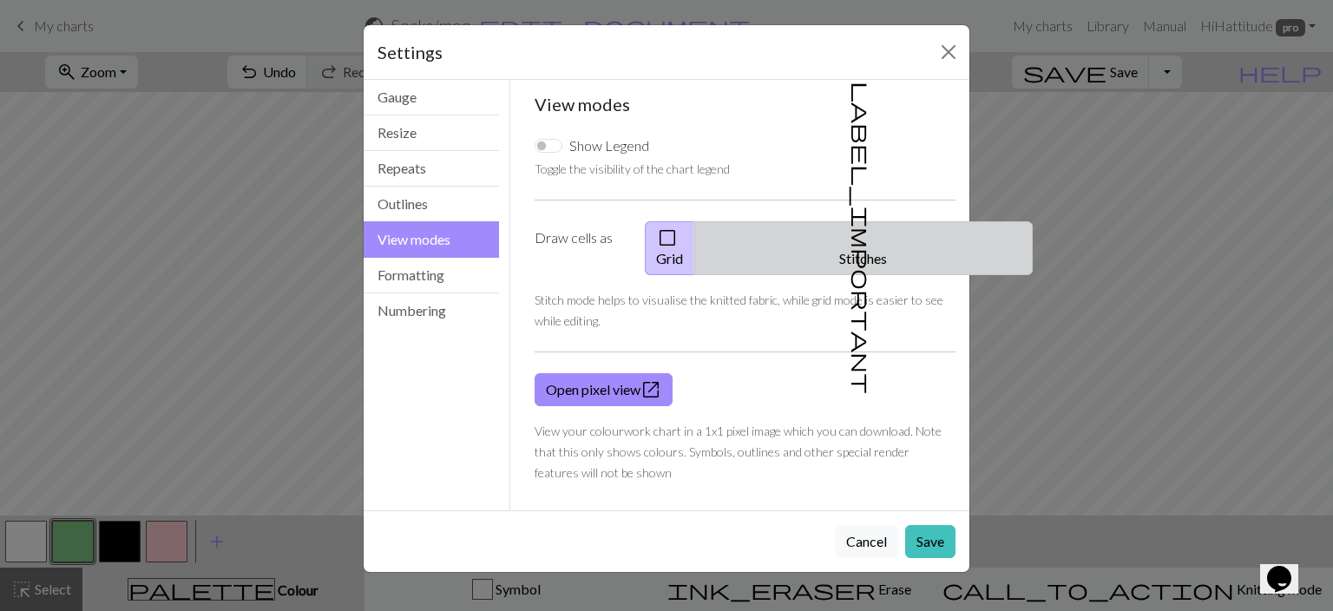
click at [872, 237] on button "label_important Stitches" at bounding box center [863, 248] width 338 height 54
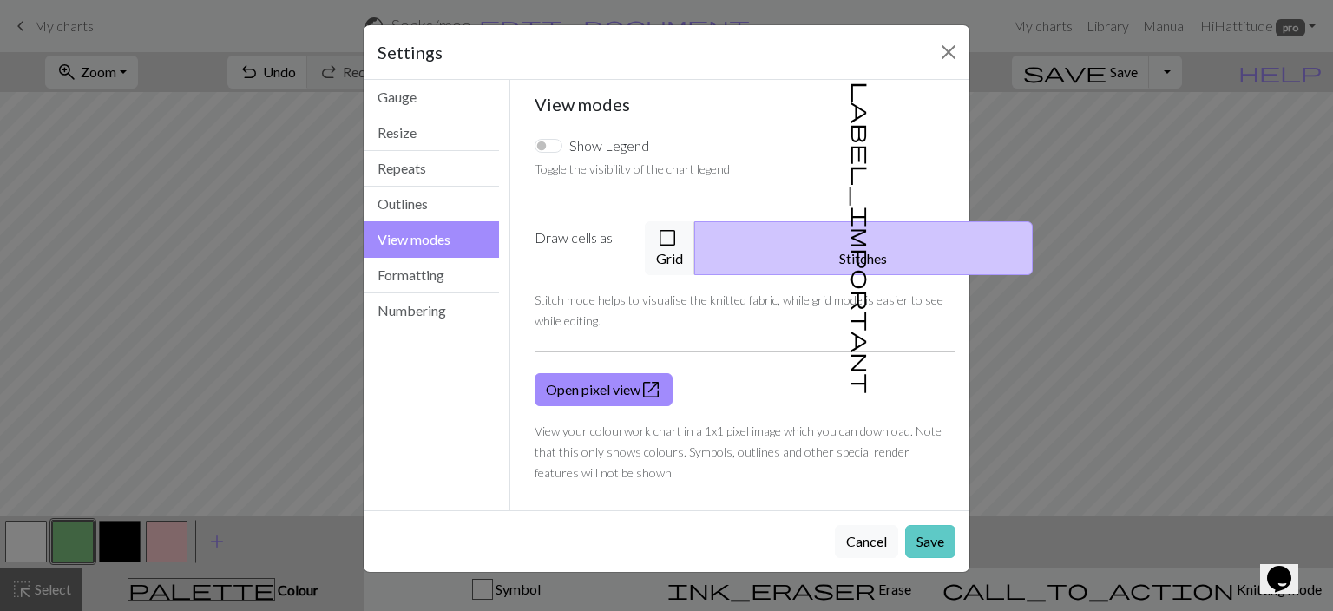
click at [928, 525] on button "Save" at bounding box center [930, 541] width 50 height 33
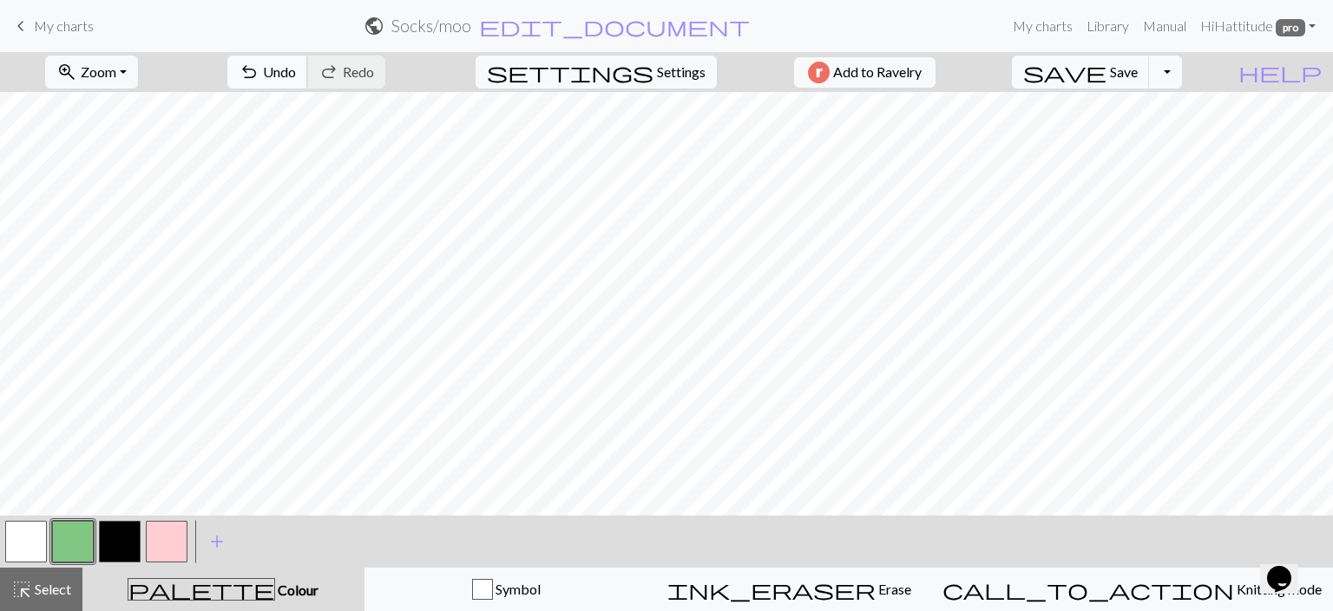
click at [259, 77] on span "undo" at bounding box center [249, 72] width 21 height 24
click at [1142, 69] on button "save Save Save" at bounding box center [1081, 72] width 138 height 33
click at [1143, 75] on button "save Save Save" at bounding box center [1081, 72] width 138 height 33
click at [1182, 70] on button "Toggle Dropdown" at bounding box center [1165, 72] width 33 height 33
click at [1122, 138] on button "save_alt Download" at bounding box center [1039, 138] width 286 height 28
